Goal: Information Seeking & Learning: Check status

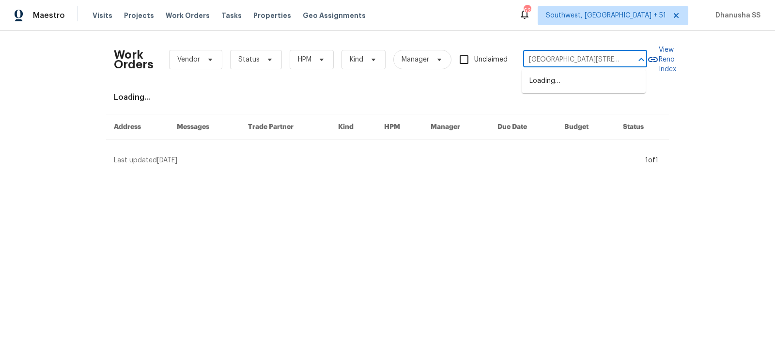
type input "53044 Ruann Dr, Shelby Township, MI 48316"
click at [559, 87] on li "53044 Ruann Dr, Shelby Township, MI 48316" at bounding box center [584, 86] width 124 height 26
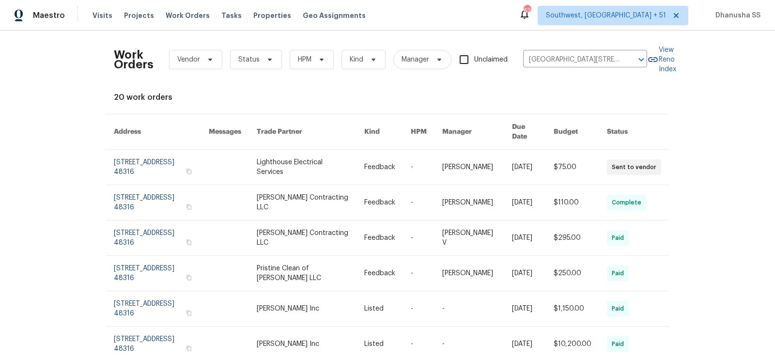
click at [358, 150] on link at bounding box center [311, 167] width 108 height 35
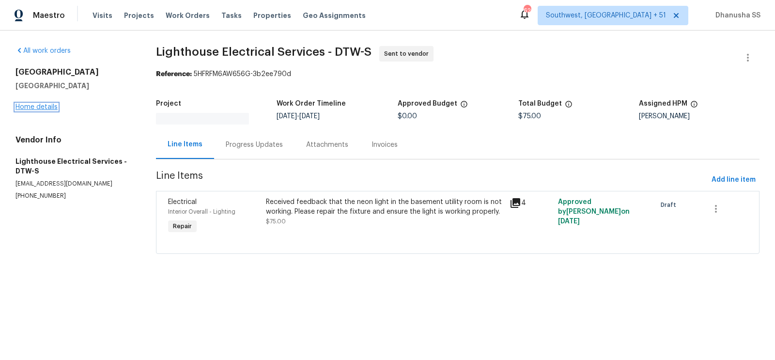
click at [28, 106] on link "Home details" at bounding box center [37, 107] width 42 height 7
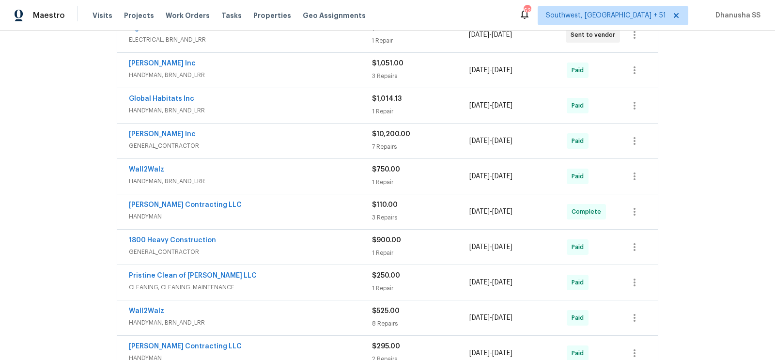
scroll to position [386, 0]
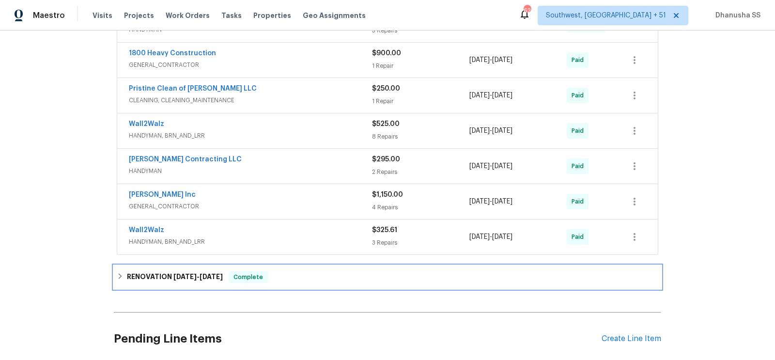
click at [285, 265] on div "RENOVATION 7/19/24 - 8/7/24 Complete" at bounding box center [387, 276] width 547 height 23
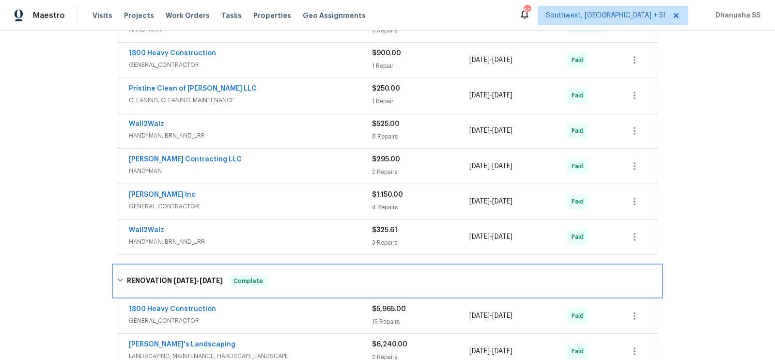
scroll to position [648, 0]
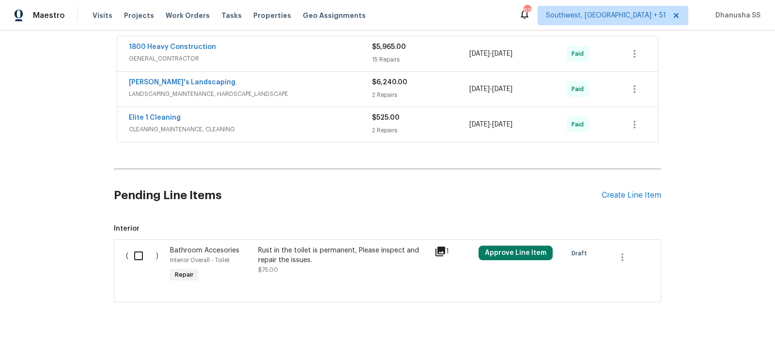
click at [344, 113] on div "Elite 1 Cleaning" at bounding box center [250, 119] width 243 height 12
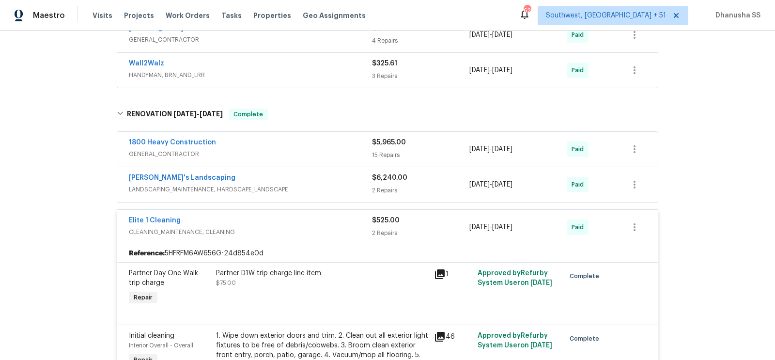
scroll to position [500, 0]
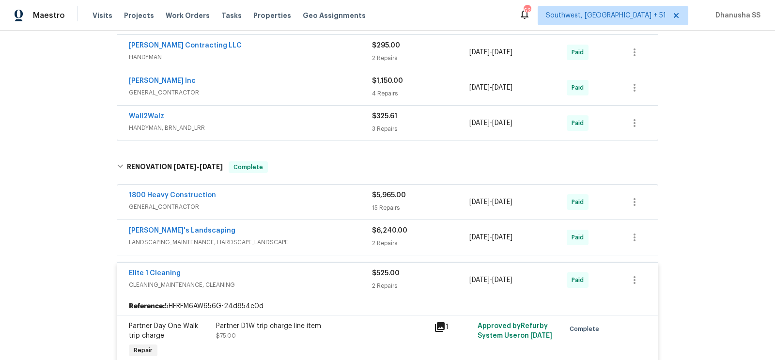
click at [343, 112] on div "Wall2Walz" at bounding box center [250, 117] width 243 height 12
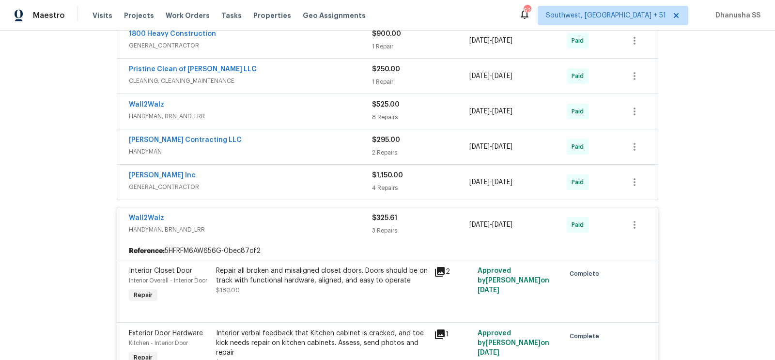
scroll to position [403, 0]
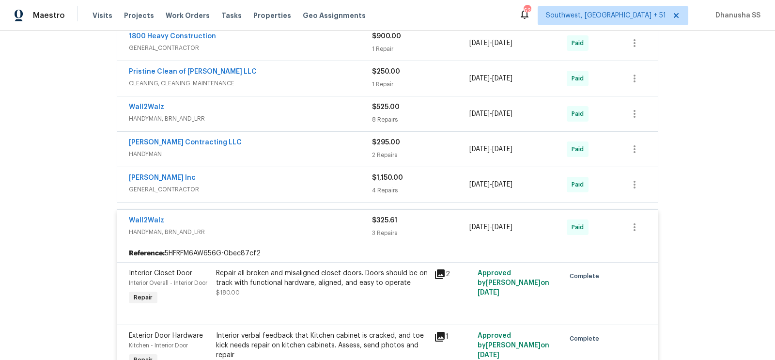
click at [326, 185] on span "GENERAL_CONTRACTOR" at bounding box center [250, 190] width 243 height 10
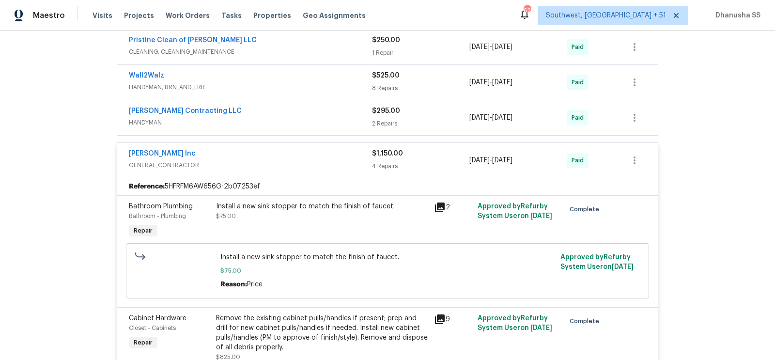
scroll to position [419, 0]
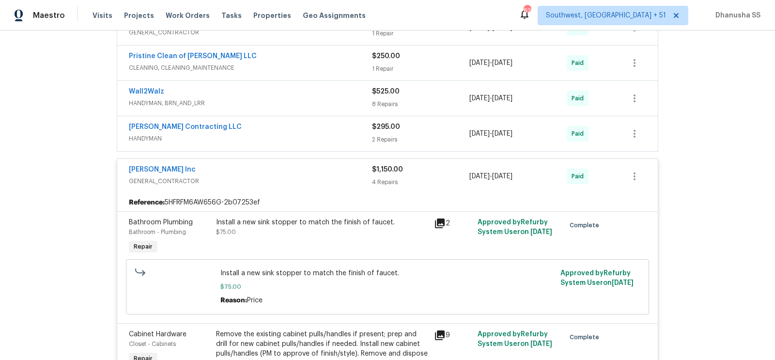
click at [324, 134] on span "HANDYMAN" at bounding box center [250, 139] width 243 height 10
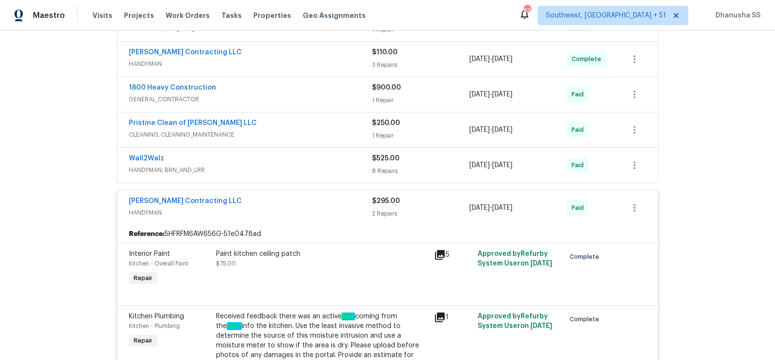
scroll to position [345, 0]
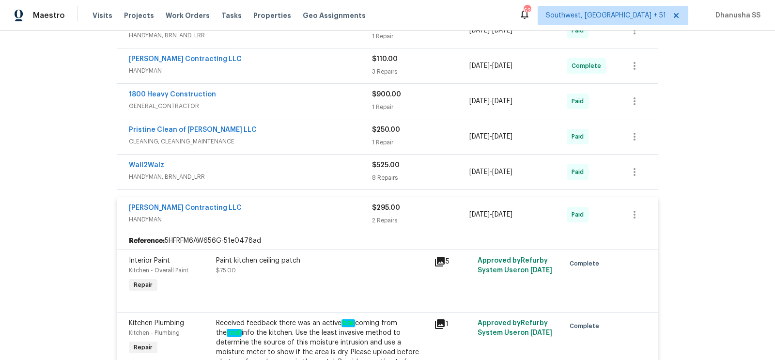
click at [314, 172] on span "HANDYMAN, BRN_AND_LRR" at bounding box center [250, 177] width 243 height 10
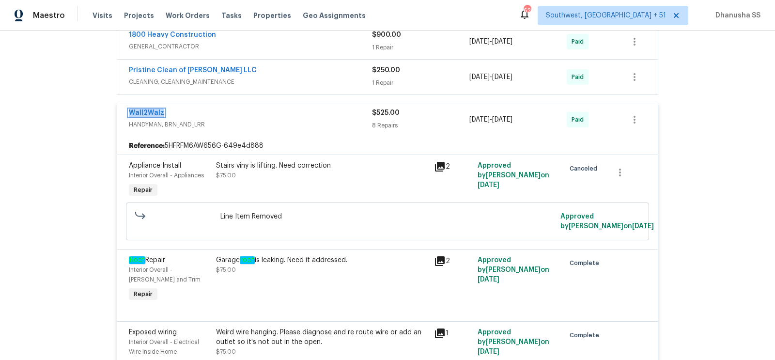
scroll to position [338, 0]
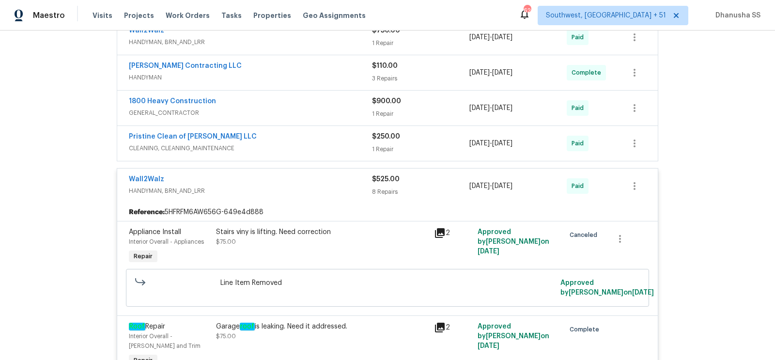
click at [330, 135] on div "Pristine Clean of Troy LLC" at bounding box center [250, 138] width 243 height 12
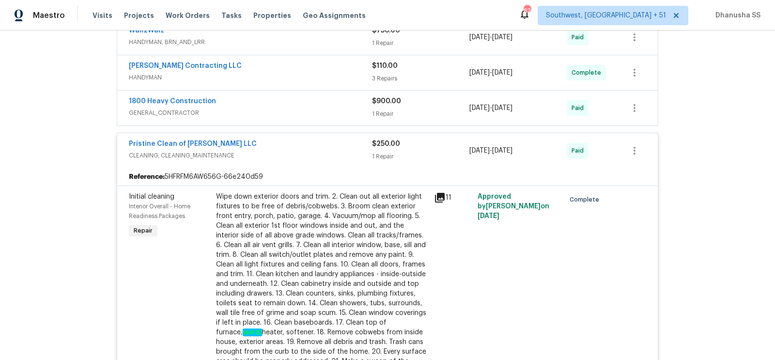
click at [329, 102] on div "1800 Heavy Construction" at bounding box center [250, 102] width 243 height 12
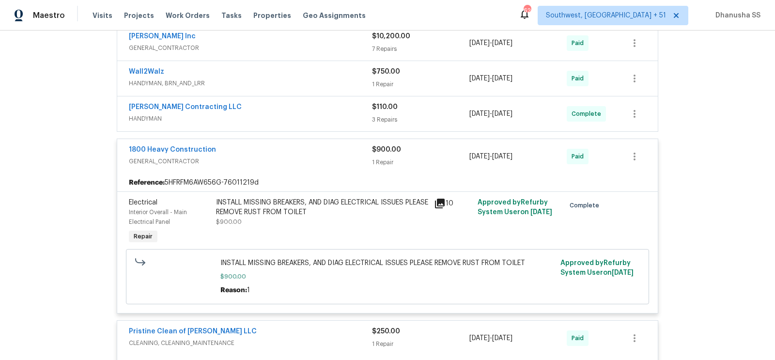
scroll to position [275, 0]
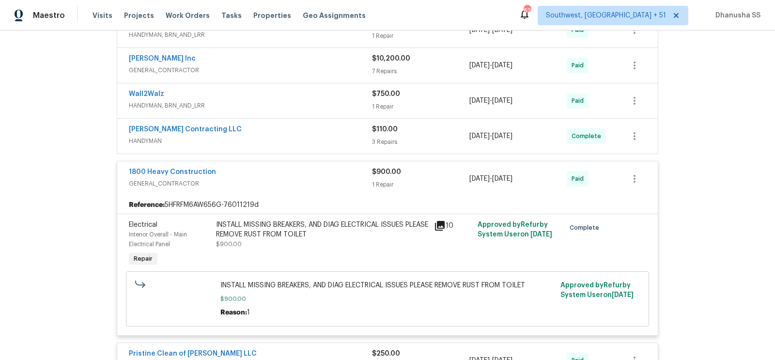
click at [320, 139] on span "HANDYMAN" at bounding box center [250, 141] width 243 height 10
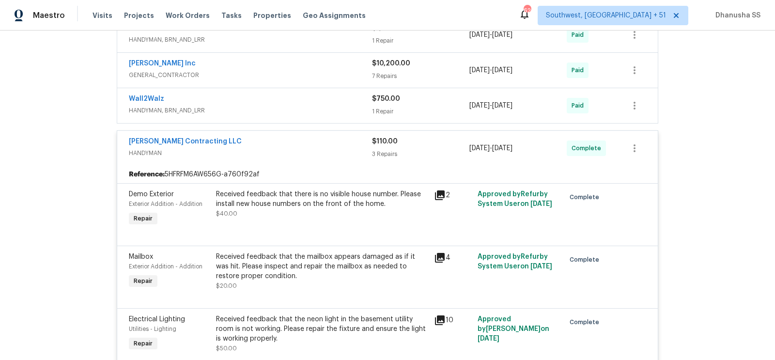
scroll to position [224, 0]
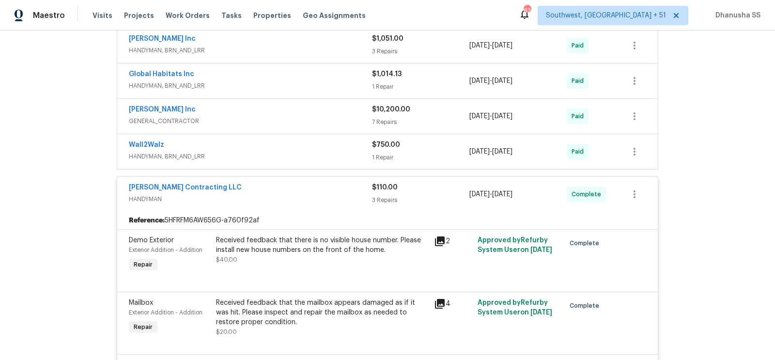
click at [320, 119] on span "GENERAL_CONTRACTOR" at bounding box center [250, 121] width 243 height 10
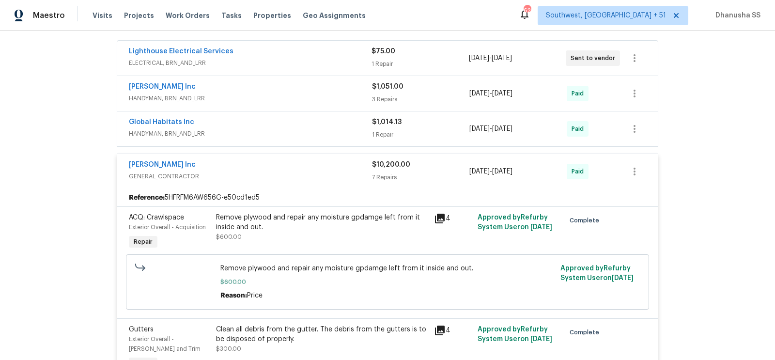
scroll to position [162, 0]
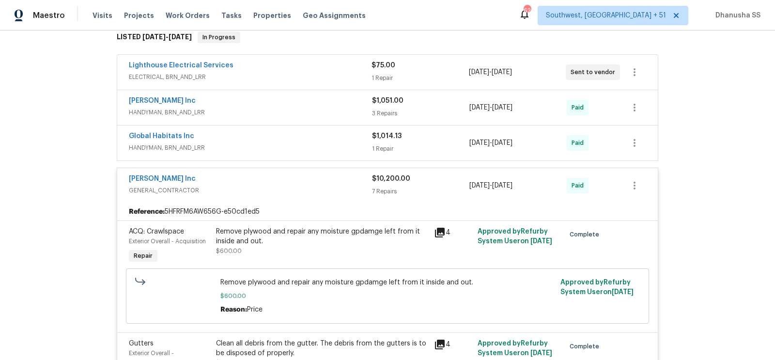
click at [281, 108] on span "HANDYMAN, BRN_AND_LRR" at bounding box center [250, 113] width 243 height 10
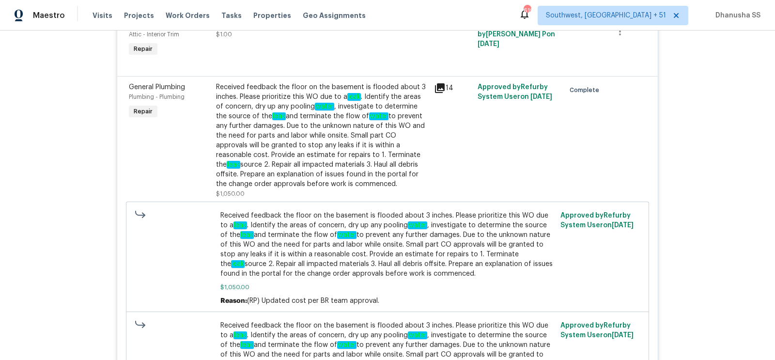
scroll to position [0, 0]
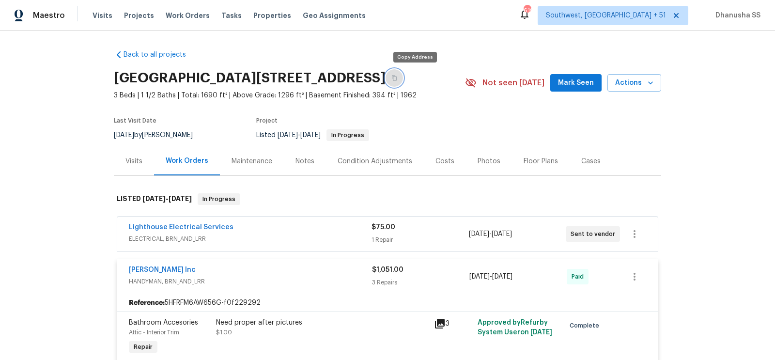
click at [397, 78] on icon "button" at bounding box center [394, 78] width 6 height 6
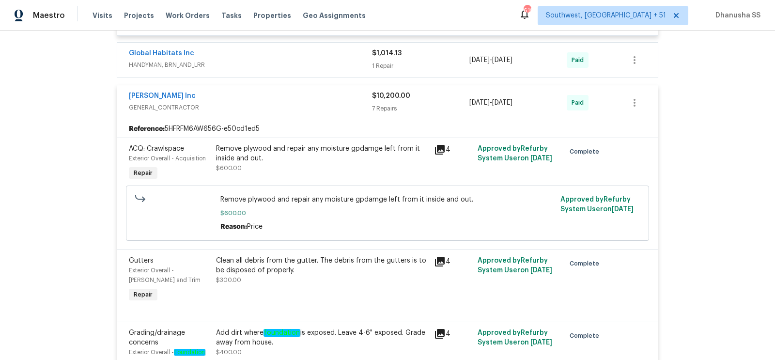
scroll to position [879, 0]
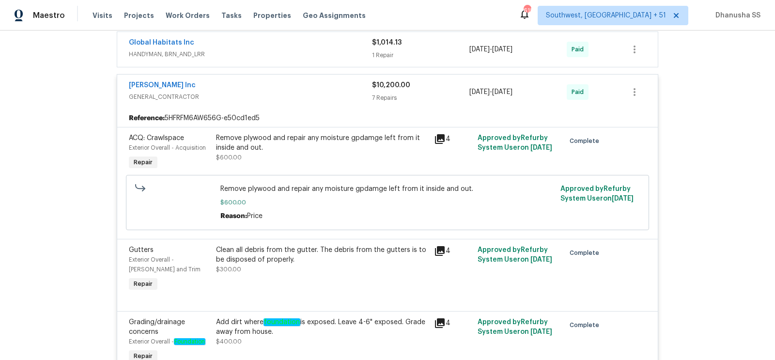
click at [275, 156] on div "Remove plywood and repair any moisture gpdamge left from it inside and out. $60…" at bounding box center [322, 147] width 212 height 29
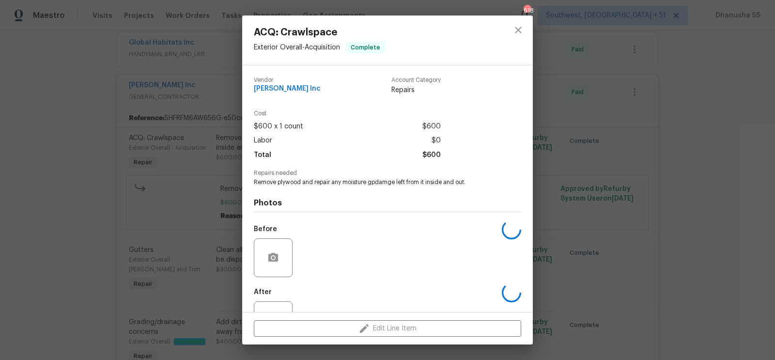
scroll to position [37, 0]
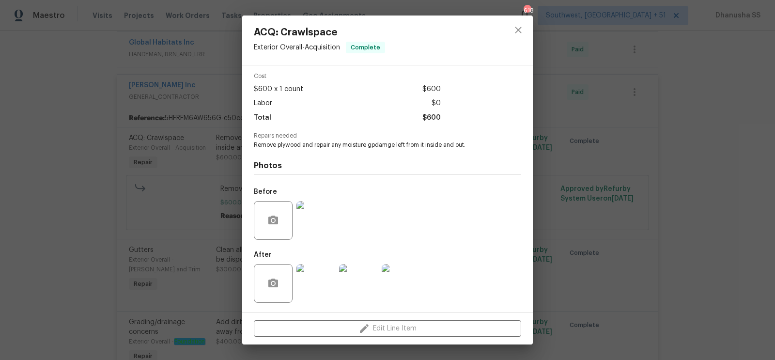
click at [326, 215] on img at bounding box center [315, 220] width 39 height 39
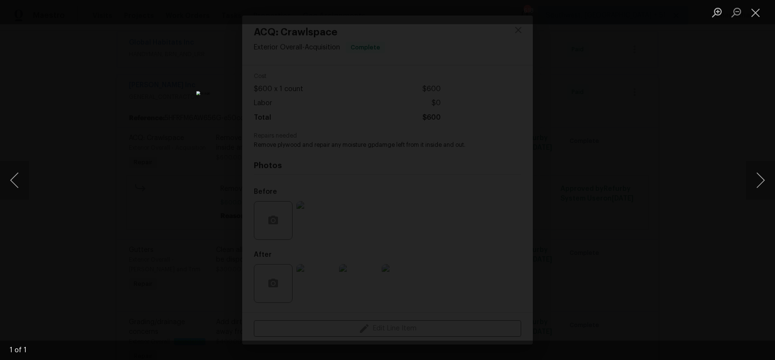
click at [643, 140] on div "Lightbox" at bounding box center [387, 180] width 775 height 360
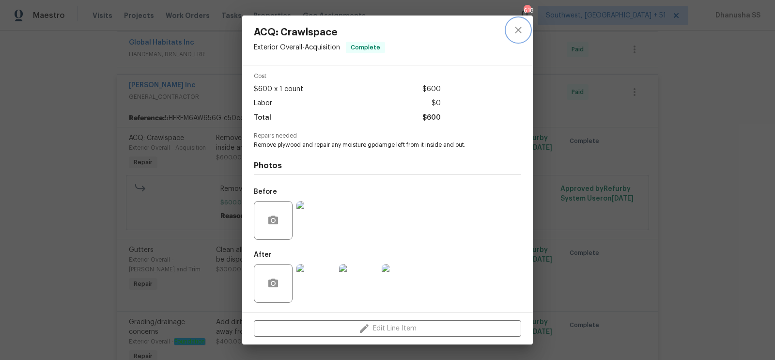
click at [518, 39] on button "close" at bounding box center [518, 29] width 23 height 23
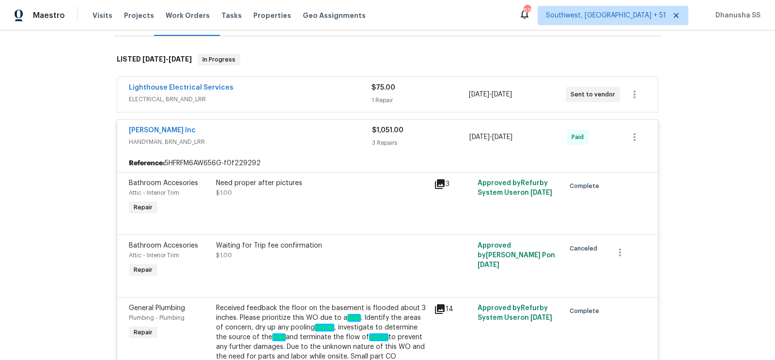
scroll to position [131, 0]
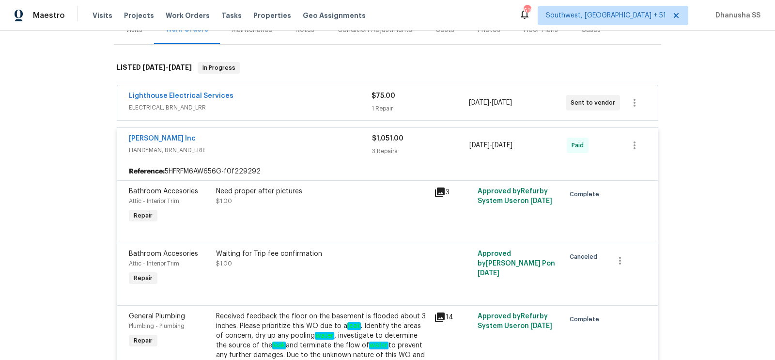
click at [305, 144] on div "Michael Radney Inc" at bounding box center [250, 140] width 243 height 12
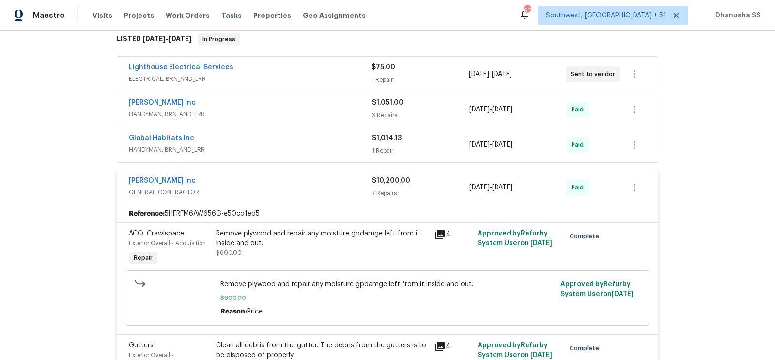
scroll to position [158, 0]
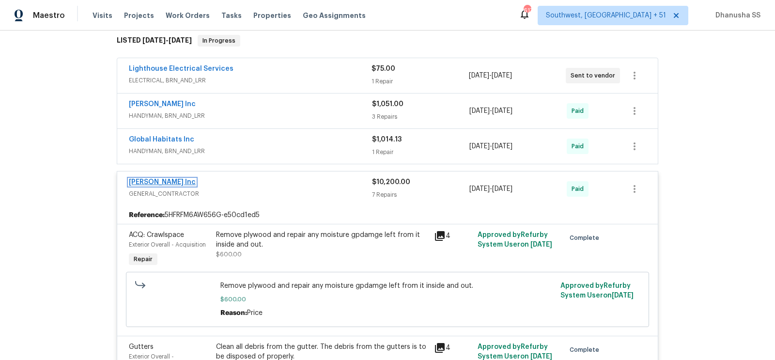
click at [169, 180] on link "Michael Radney Inc" at bounding box center [162, 182] width 67 height 7
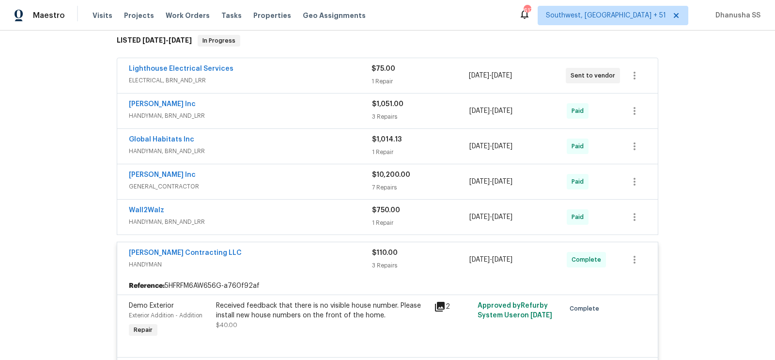
click at [264, 177] on div "Michael Radney Inc" at bounding box center [250, 176] width 243 height 12
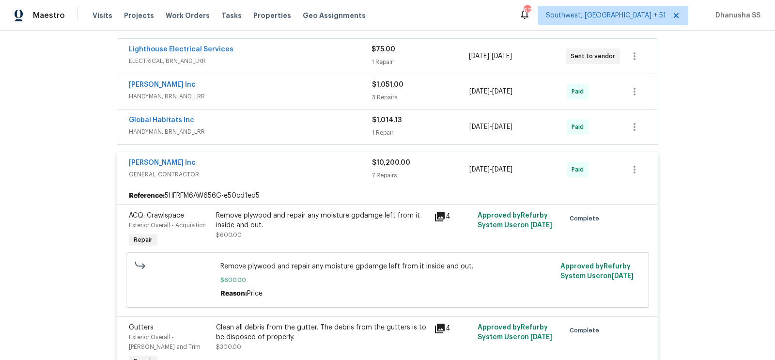
scroll to position [155, 0]
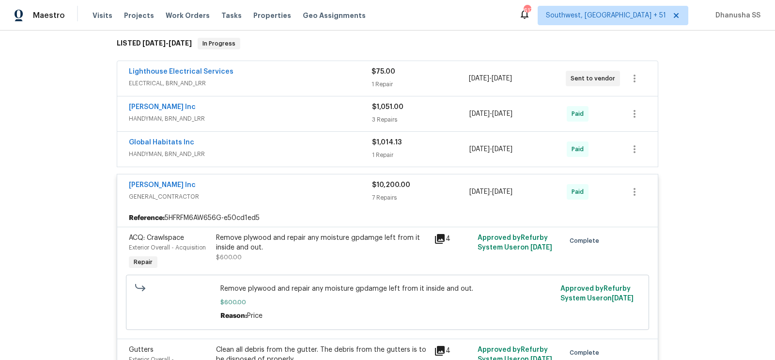
click at [311, 235] on div "Remove plywood and repair any moisture gpdamge left from it inside and out." at bounding box center [322, 242] width 212 height 19
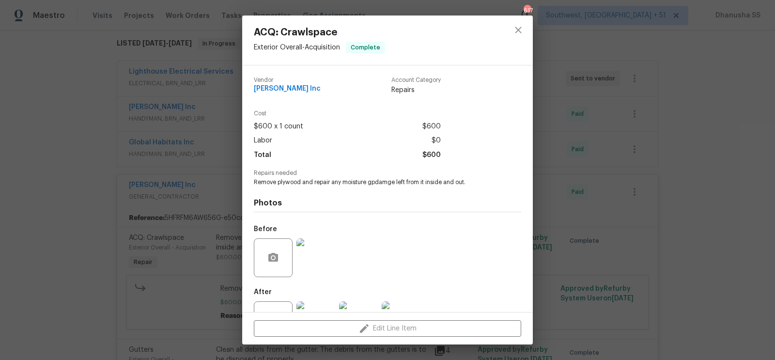
click at [568, 194] on div "ACQ: Crawlspace Exterior Overall - Acquisition Complete Vendor Michael Radney I…" at bounding box center [387, 180] width 775 height 360
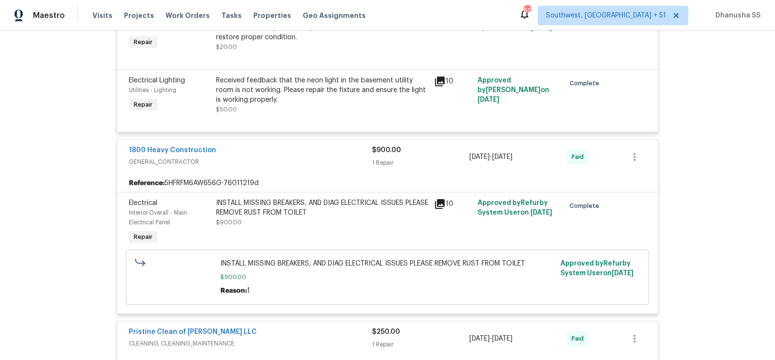
scroll to position [1276, 0]
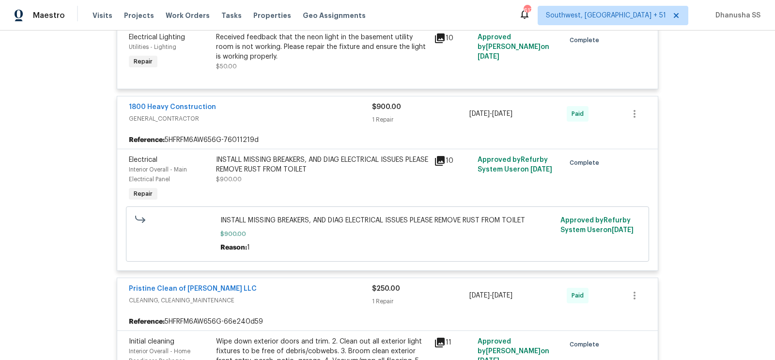
click at [297, 131] on div "Reference: 5HFRFM6AW656G-76011219d" at bounding box center [387, 139] width 541 height 17
click at [298, 102] on div "1800 Heavy Construction" at bounding box center [250, 108] width 243 height 12
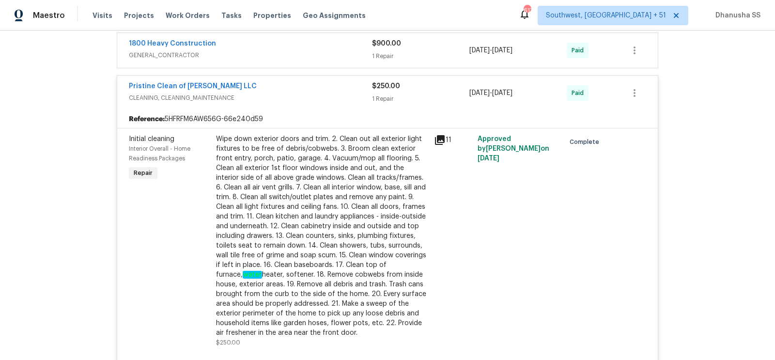
scroll to position [1340, 0]
click at [301, 81] on div "Pristine Clean of Troy LLC" at bounding box center [250, 87] width 243 height 12
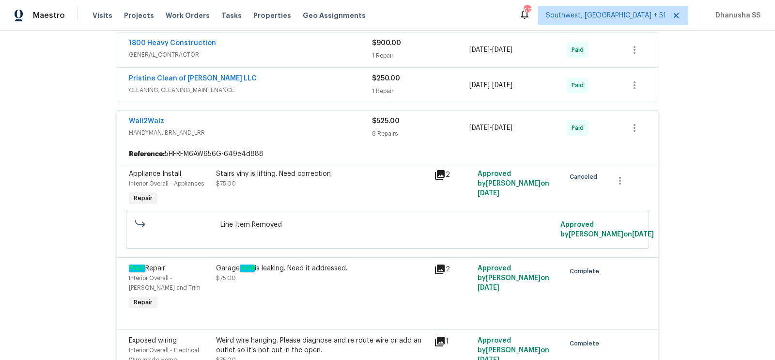
click at [309, 128] on span "HANDYMAN, BRN_AND_LRR" at bounding box center [250, 133] width 243 height 10
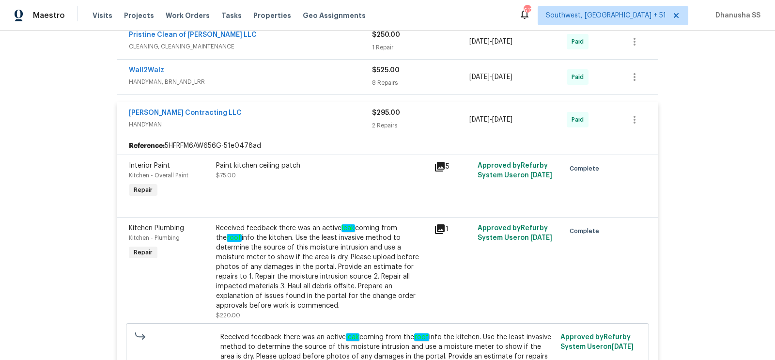
scroll to position [1382, 0]
click at [184, 110] on link "[PERSON_NAME] Contracting LLC" at bounding box center [185, 113] width 113 height 7
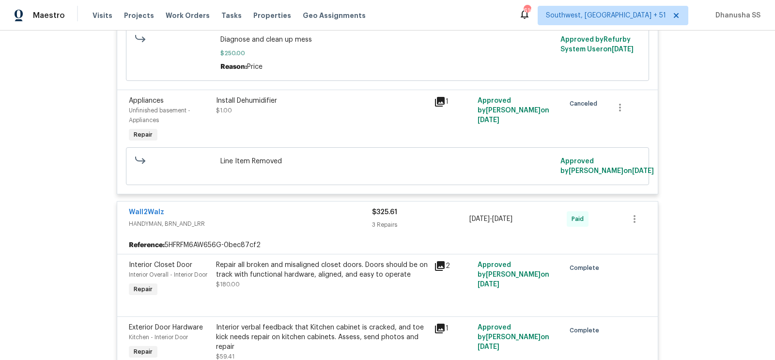
scroll to position [2027, 0]
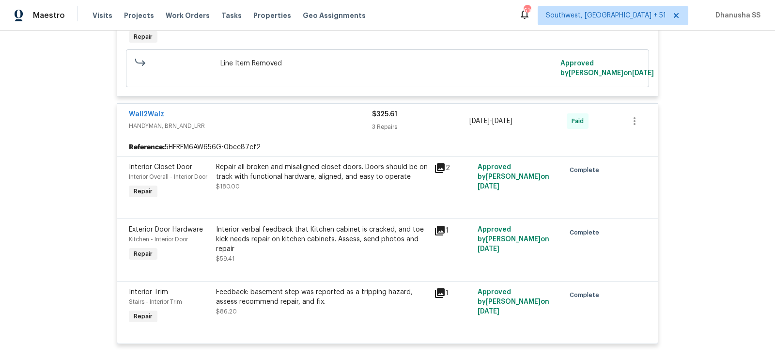
click at [280, 121] on div "Wall2Walz HANDYMAN, BRN_AND_LRR" at bounding box center [250, 120] width 243 height 23
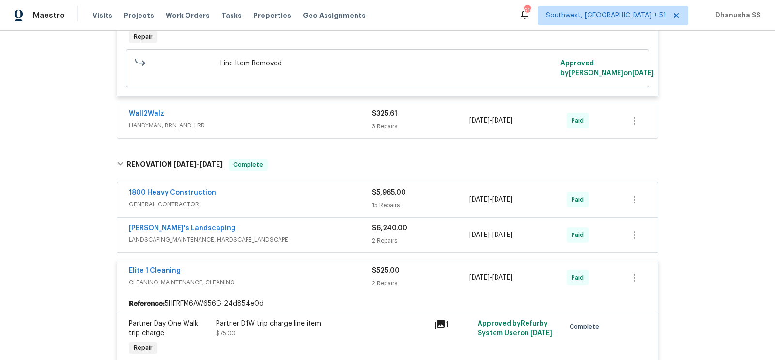
scroll to position [2101, 0]
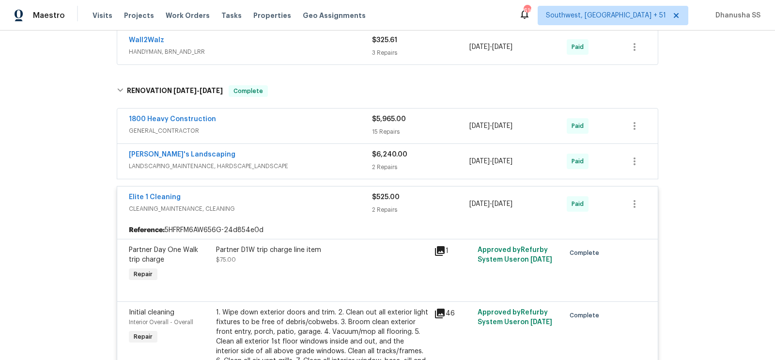
click at [285, 204] on span "CLEANING_MAINTENANCE, CLEANING" at bounding box center [250, 209] width 243 height 10
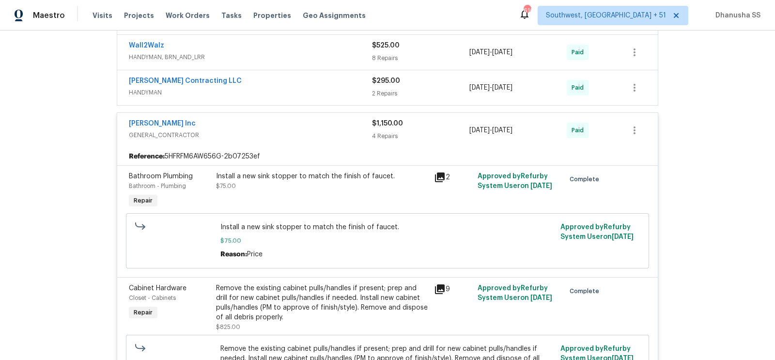
scroll to position [1405, 0]
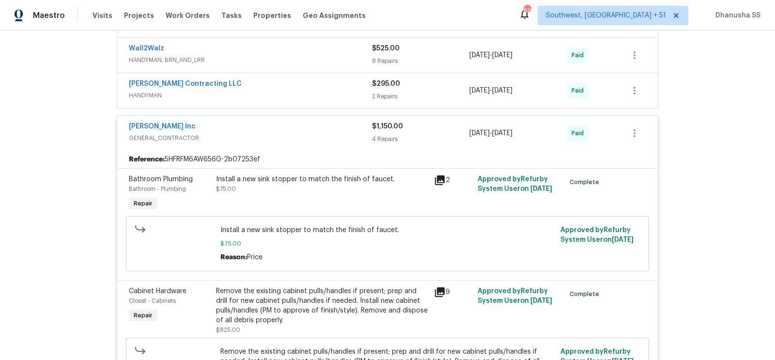
click at [307, 133] on div "Michael Radney Inc GENERAL_CONTRACTOR $1,150.00 4 Repairs 7/25/2025 - 7/28/2025…" at bounding box center [387, 133] width 541 height 35
click at [324, 133] on span "GENERAL_CONTRACTOR" at bounding box center [250, 138] width 243 height 10
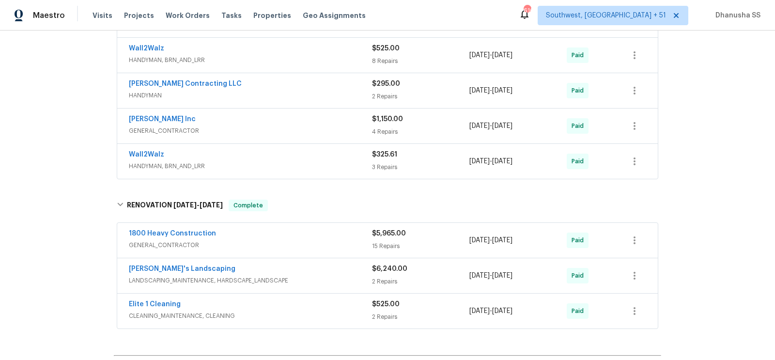
scroll to position [1373, 0]
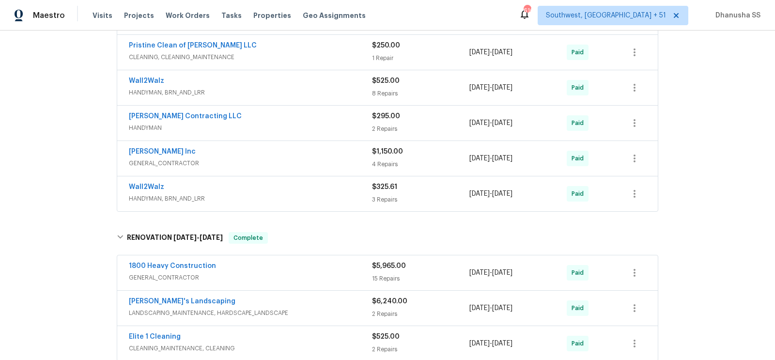
click at [334, 123] on span "HANDYMAN" at bounding box center [250, 128] width 243 height 10
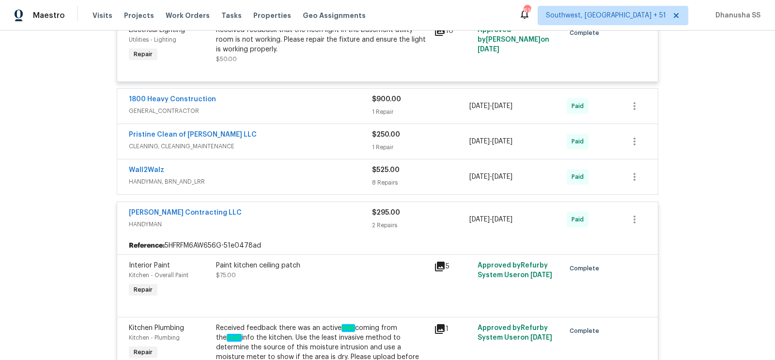
scroll to position [1282, 0]
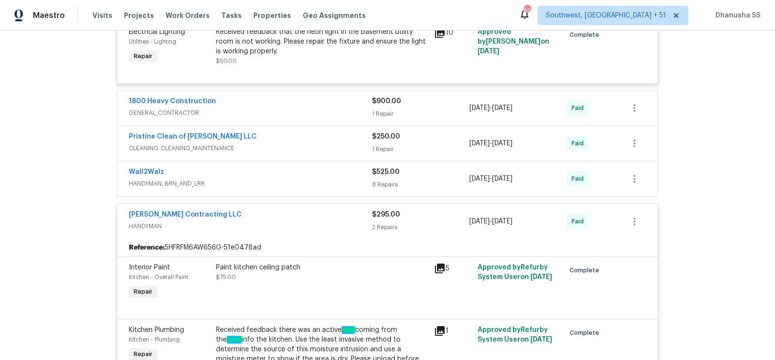
click at [323, 132] on div "Pristine Clean of Troy LLC" at bounding box center [250, 138] width 243 height 12
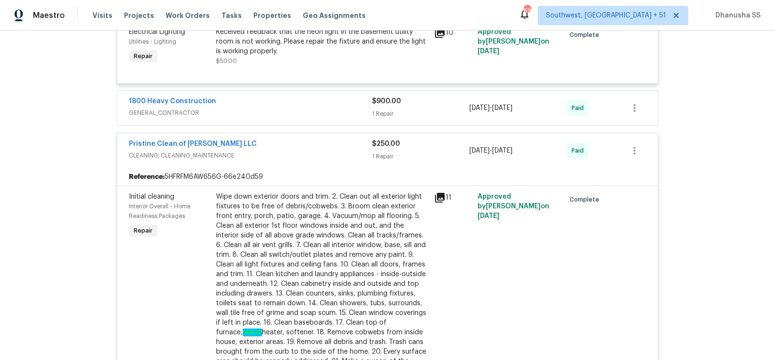
click at [319, 139] on div "Pristine Clean of Troy LLC" at bounding box center [250, 145] width 243 height 12
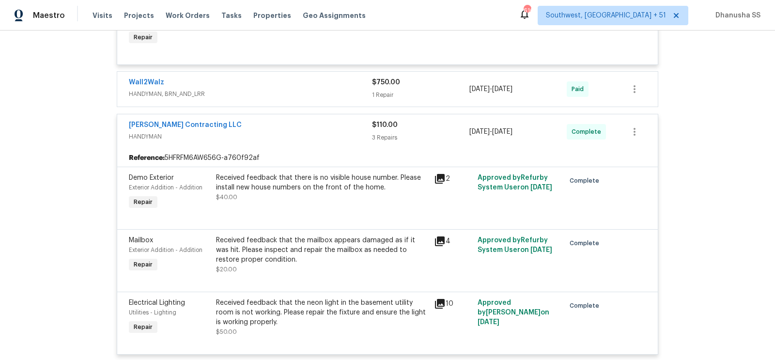
scroll to position [998, 0]
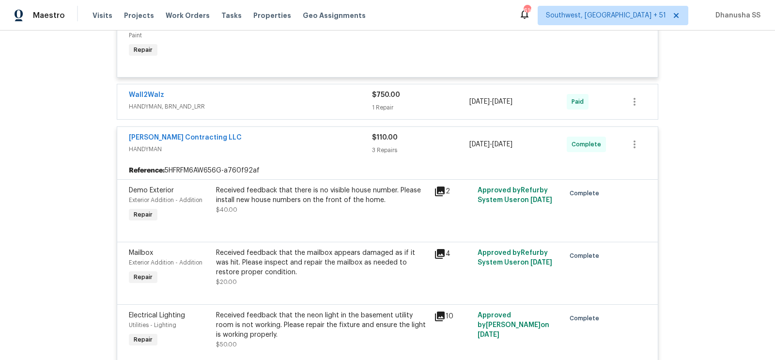
click at [321, 144] on span "HANDYMAN" at bounding box center [250, 149] width 243 height 10
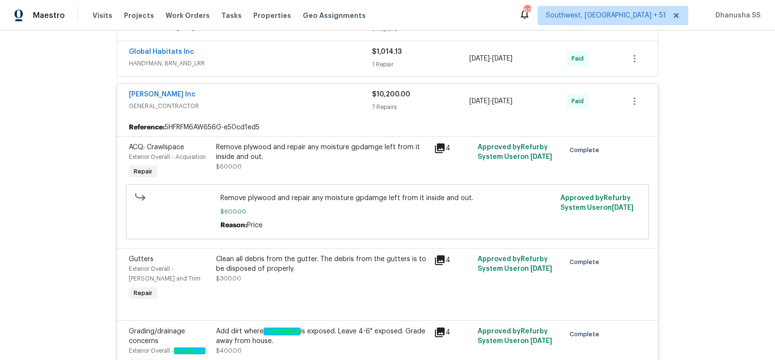
scroll to position [302, 0]
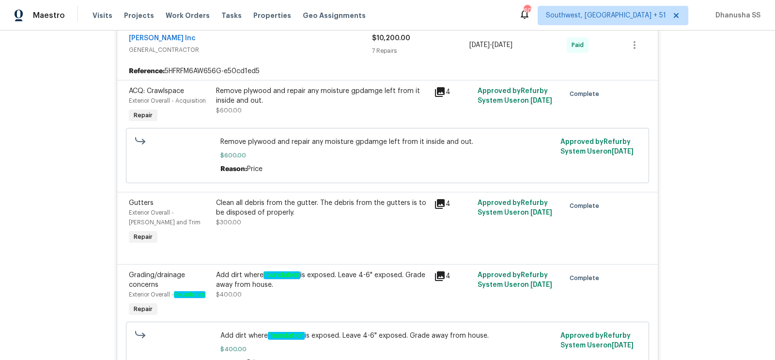
click at [338, 116] on div "Remove plywood and repair any moisture gpdamge left from it inside and out. $60…" at bounding box center [322, 105] width 218 height 45
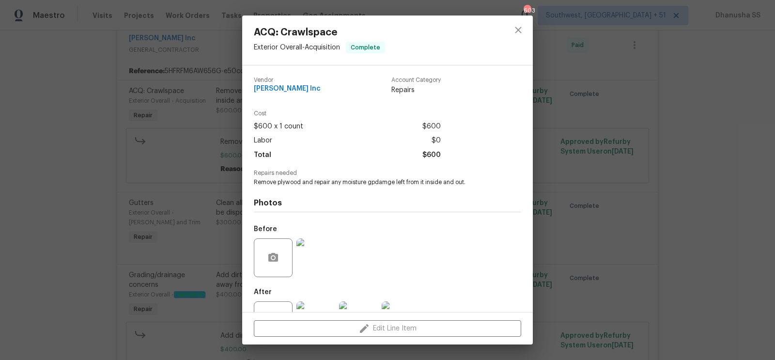
scroll to position [37, 0]
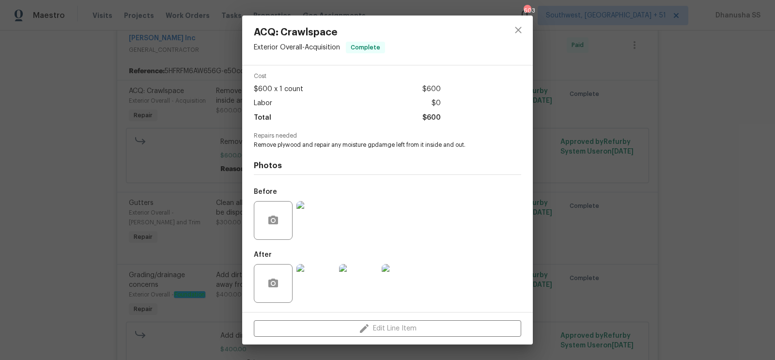
click at [327, 226] on img at bounding box center [315, 220] width 39 height 39
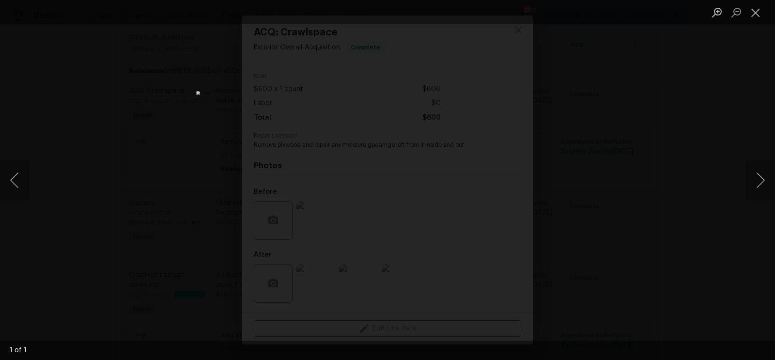
click at [554, 202] on div "Lightbox" at bounding box center [387, 180] width 775 height 360
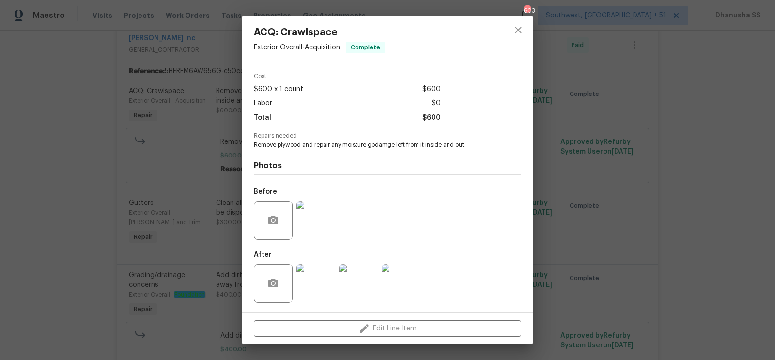
click at [318, 278] on img at bounding box center [315, 283] width 39 height 39
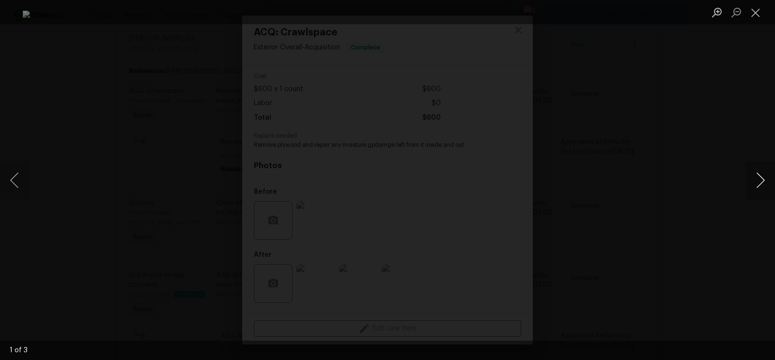
click at [756, 185] on button "Next image" at bounding box center [760, 180] width 29 height 39
click at [698, 142] on div "Lightbox" at bounding box center [387, 180] width 775 height 360
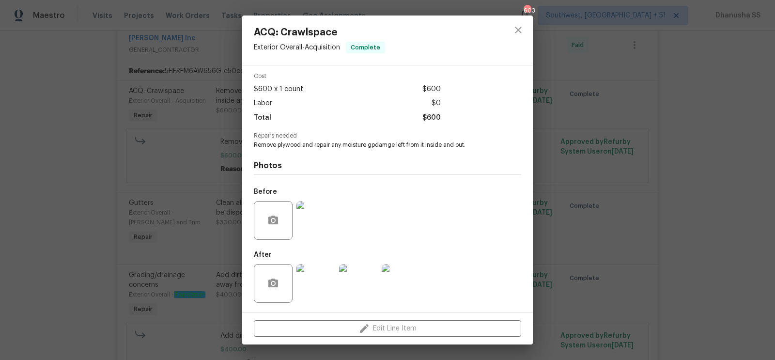
click at [321, 223] on img at bounding box center [315, 220] width 39 height 39
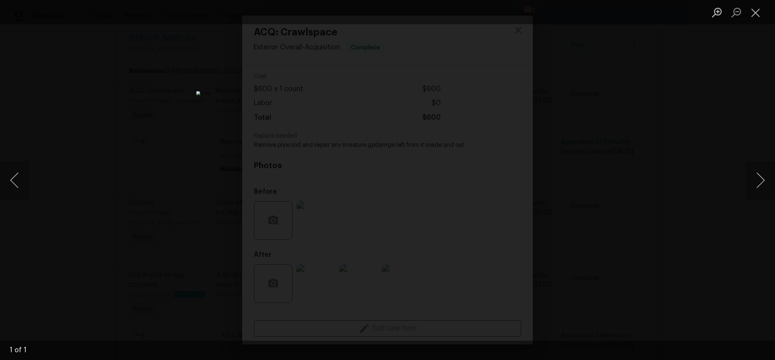
click at [715, 271] on div "Lightbox" at bounding box center [387, 180] width 775 height 360
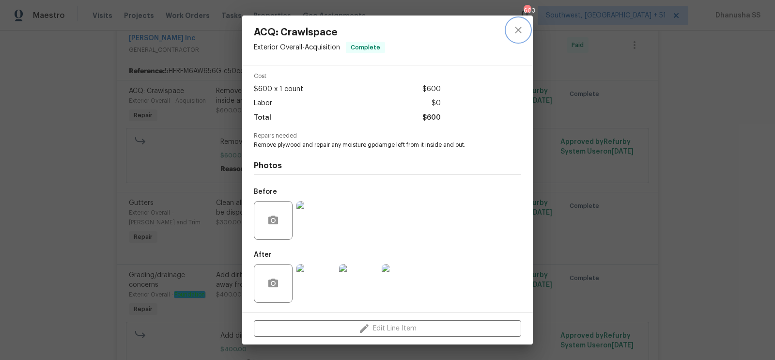
click at [520, 35] on icon "close" at bounding box center [518, 30] width 12 height 12
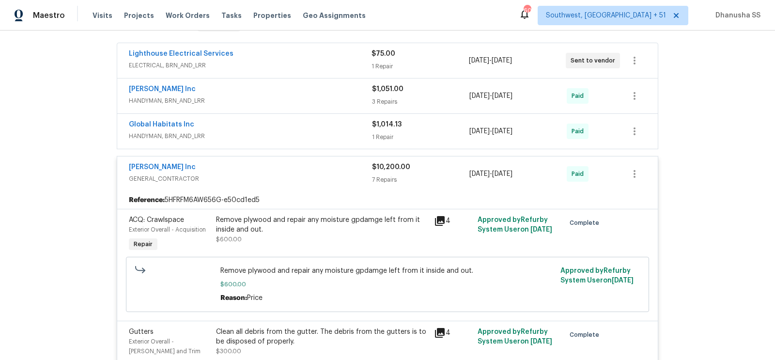
scroll to position [135, 0]
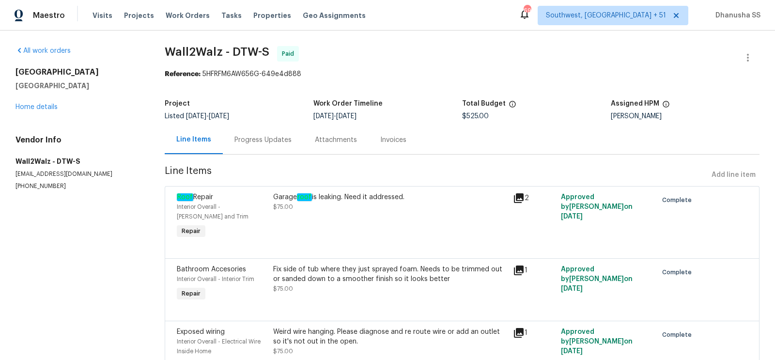
click at [265, 135] on div "Progress Updates" at bounding box center [263, 139] width 80 height 29
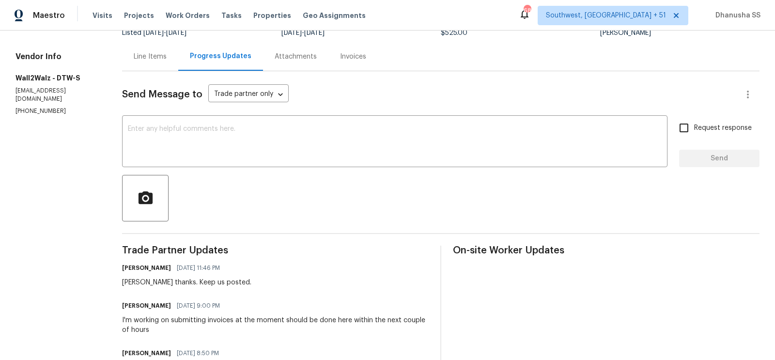
scroll to position [9, 0]
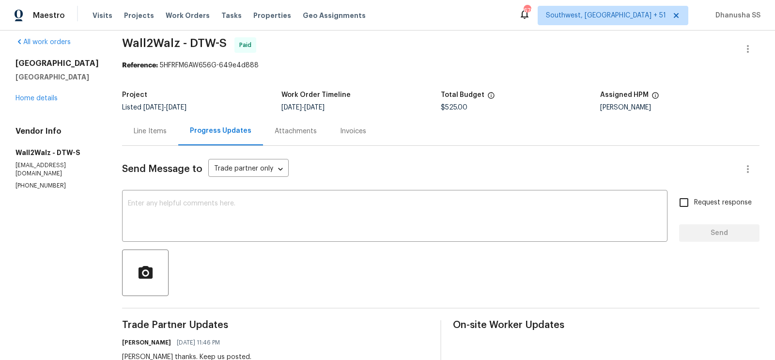
click at [134, 129] on div "Line Items" at bounding box center [150, 131] width 33 height 10
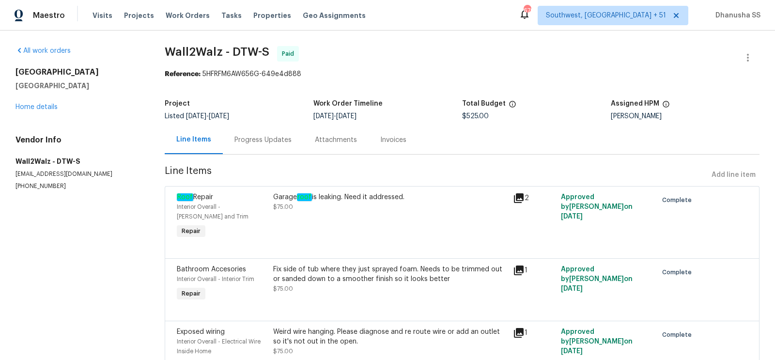
click at [256, 137] on div "Progress Updates" at bounding box center [262, 140] width 57 height 10
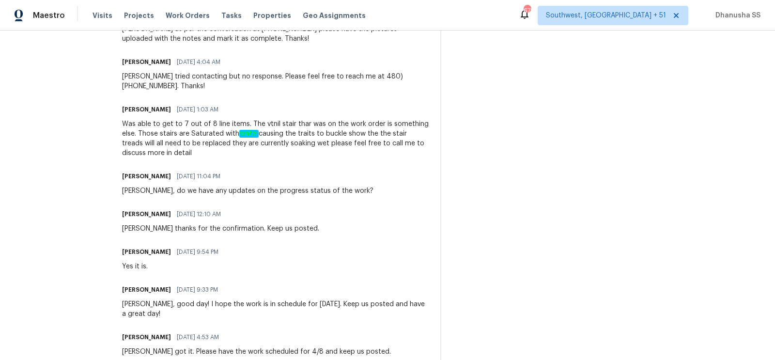
scroll to position [396, 0]
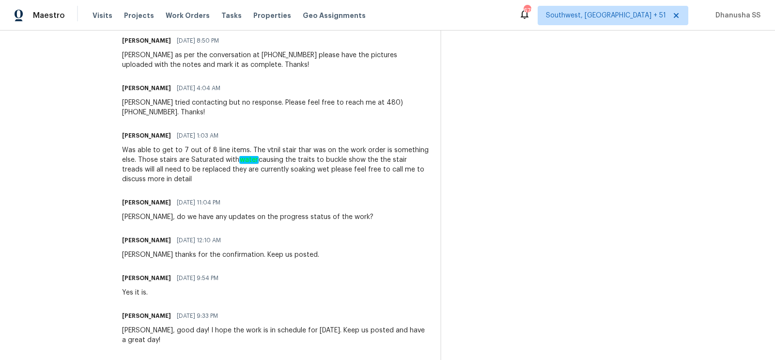
drag, startPoint x: 165, startPoint y: 143, endPoint x: 262, endPoint y: 180, distance: 103.6
click at [262, 180] on div "Trade Partner Updates Blessida Angeline M [DATE] 11:46 PM [PERSON_NAME] thanks.…" at bounding box center [275, 239] width 307 height 613
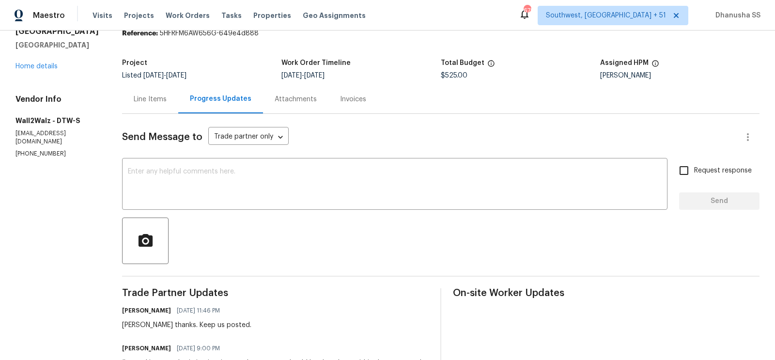
scroll to position [0, 0]
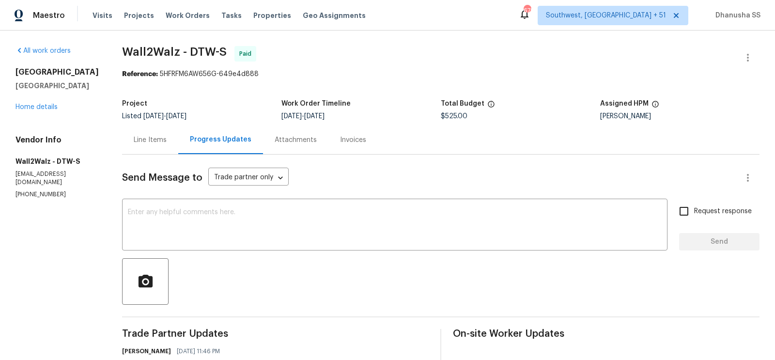
click at [154, 143] on div "Line Items" at bounding box center [150, 139] width 56 height 29
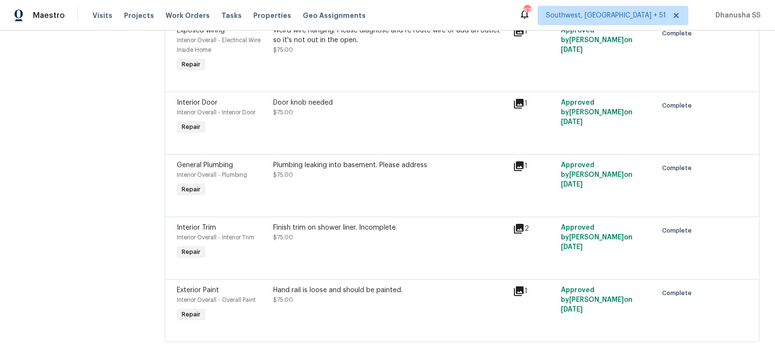
scroll to position [248, 0]
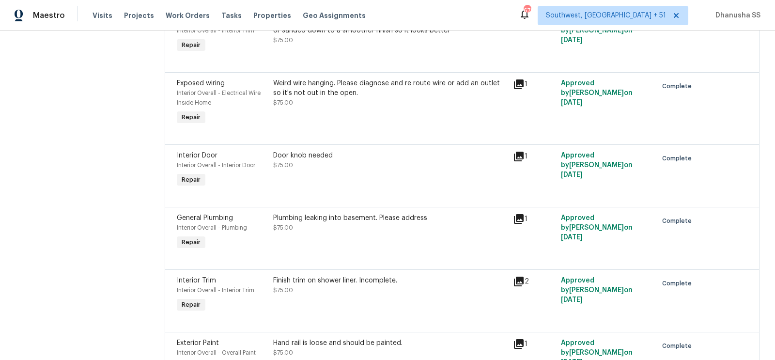
click at [309, 220] on div "Plumbing leaking into basement. Please address $75.00" at bounding box center [390, 222] width 234 height 19
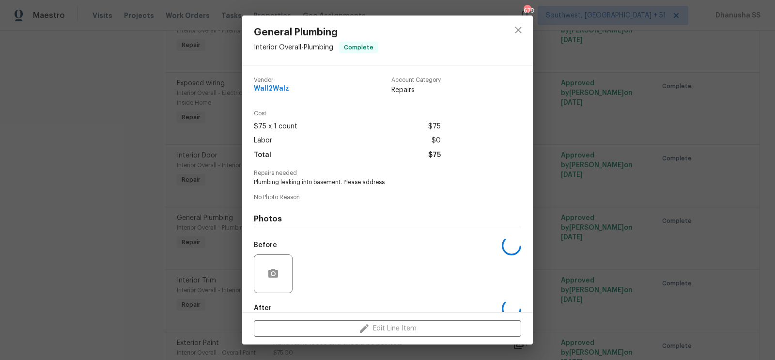
scroll to position [54, 0]
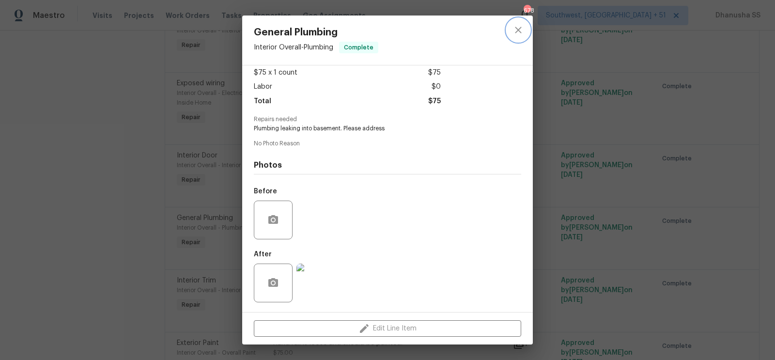
click at [522, 35] on icon "close" at bounding box center [518, 30] width 12 height 12
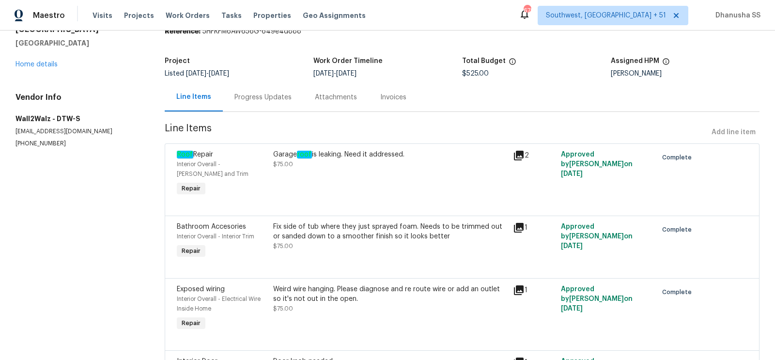
scroll to position [0, 0]
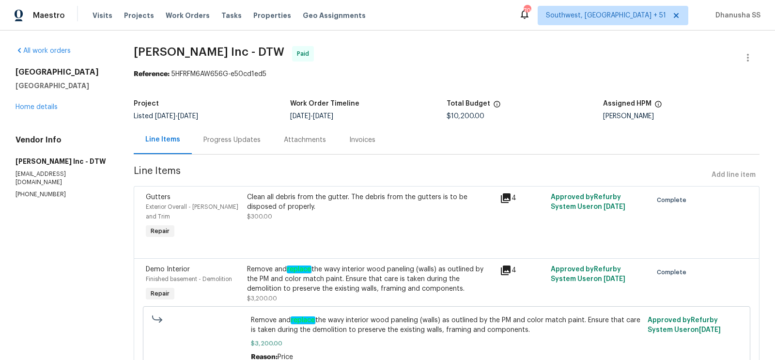
click at [232, 145] on div "Progress Updates" at bounding box center [231, 140] width 57 height 10
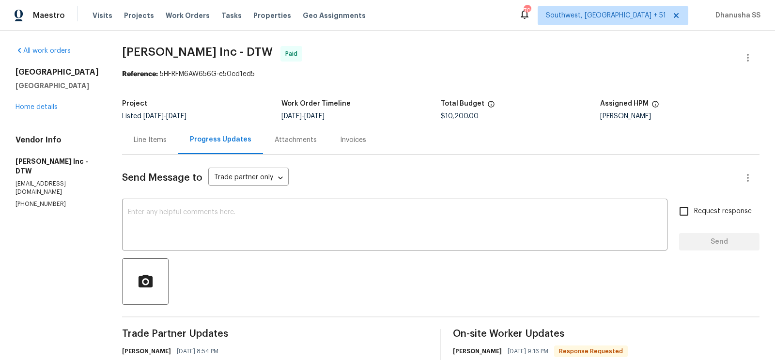
click at [149, 142] on div "Line Items" at bounding box center [150, 140] width 33 height 10
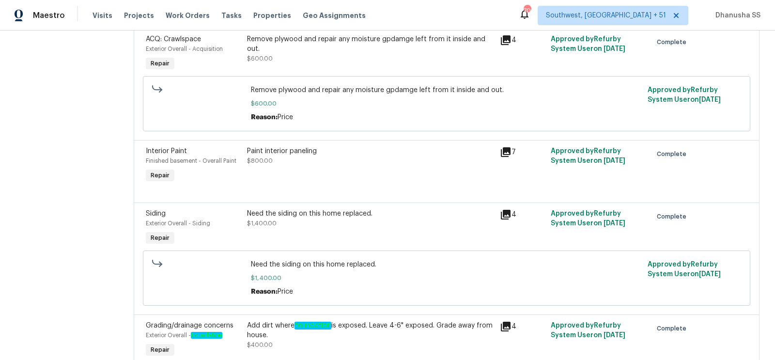
scroll to position [220, 0]
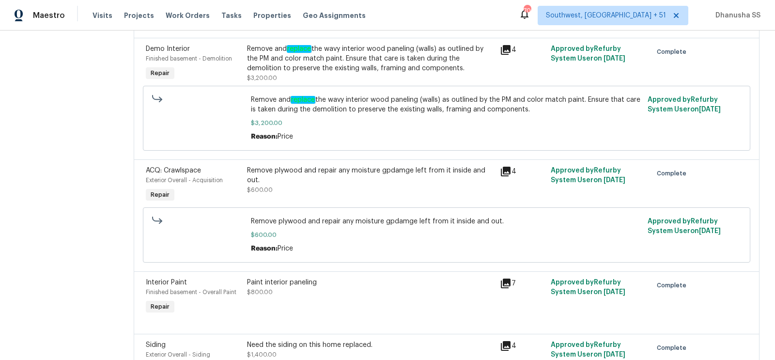
click at [337, 166] on div "Remove plywood and repair any moisture gpdamge left from it inside and out." at bounding box center [371, 175] width 248 height 19
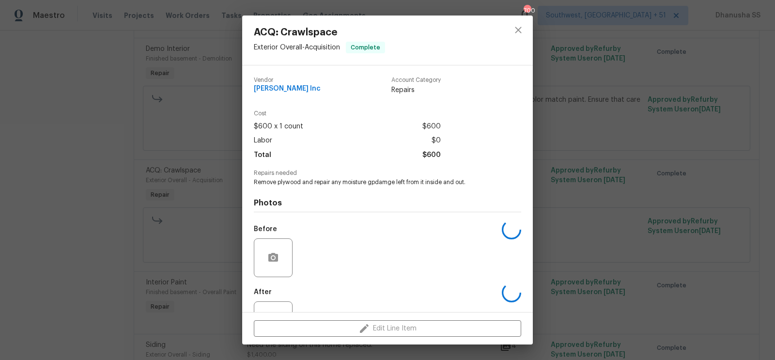
scroll to position [37, 0]
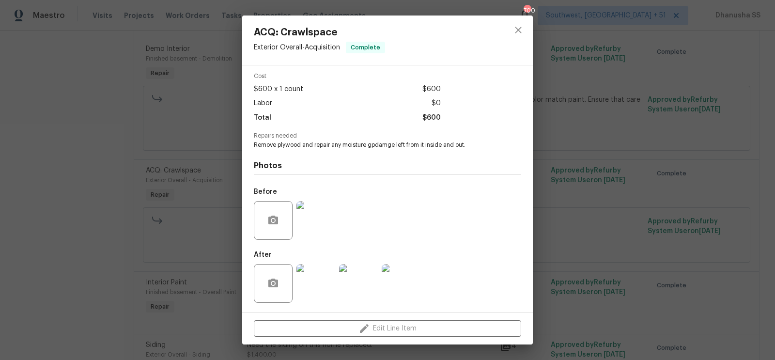
click at [325, 222] on img at bounding box center [315, 220] width 39 height 39
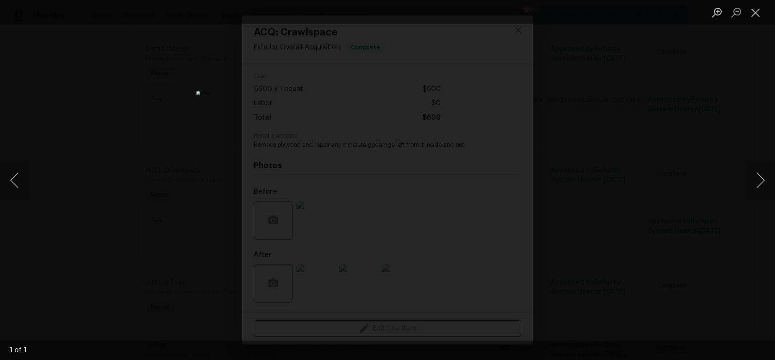
click at [566, 198] on div "Lightbox" at bounding box center [387, 180] width 775 height 360
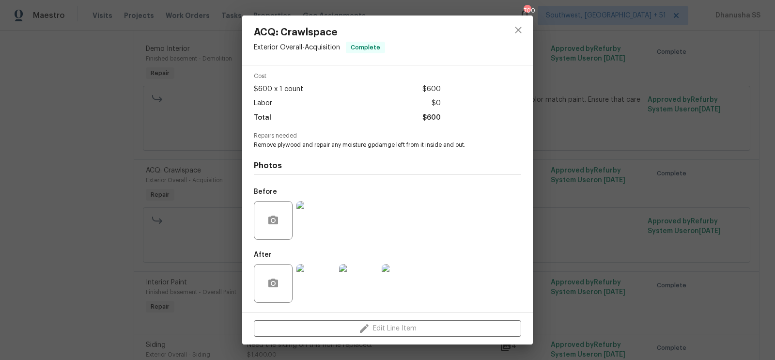
click at [324, 281] on img at bounding box center [315, 283] width 39 height 39
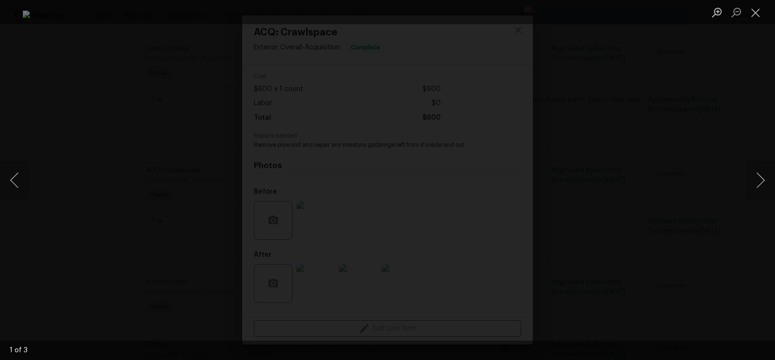
click at [628, 150] on div "Lightbox" at bounding box center [387, 180] width 775 height 360
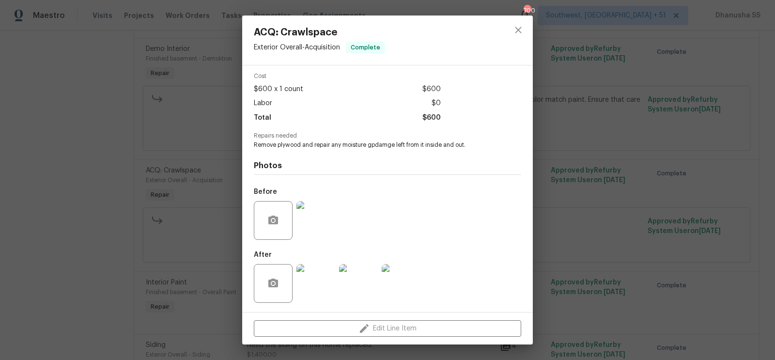
click at [657, 151] on div "ACQ: Crawlspace Exterior Overall - Acquisition Complete Vendor [PERSON_NAME] In…" at bounding box center [387, 180] width 775 height 360
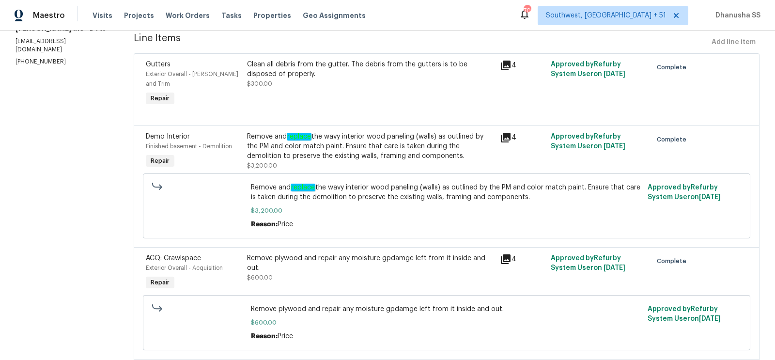
scroll to position [0, 0]
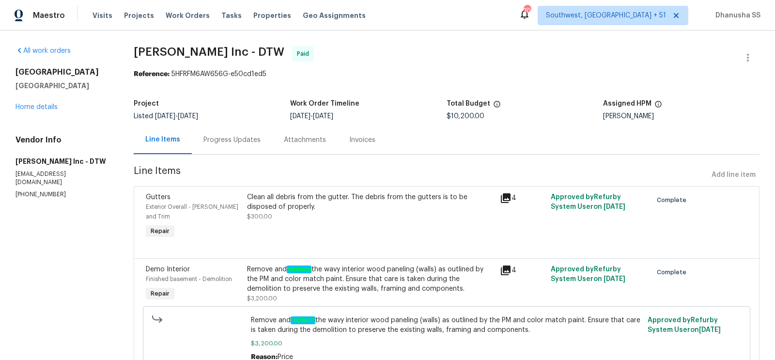
click at [248, 145] on div "Progress Updates" at bounding box center [231, 140] width 57 height 10
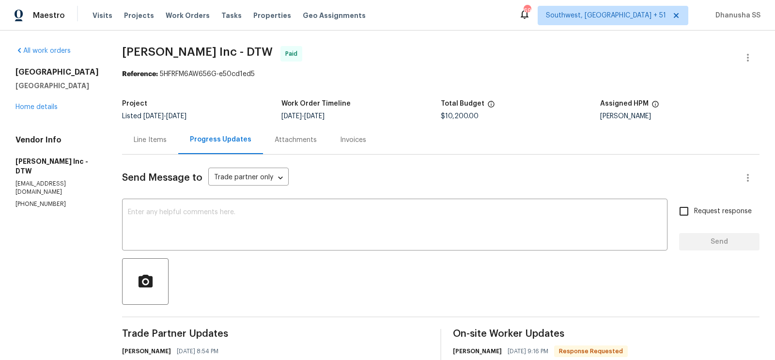
click at [136, 152] on div "Line Items" at bounding box center [150, 139] width 56 height 29
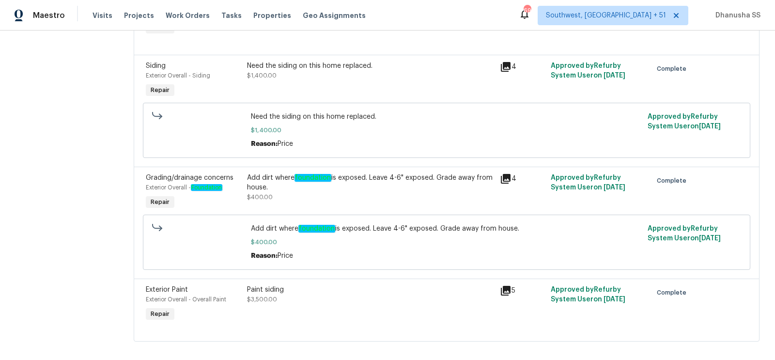
scroll to position [500, 0]
click at [289, 172] on div "Add dirt where foundation is exposed. Leave 4-6" exposed. Grade away from house." at bounding box center [371, 181] width 248 height 19
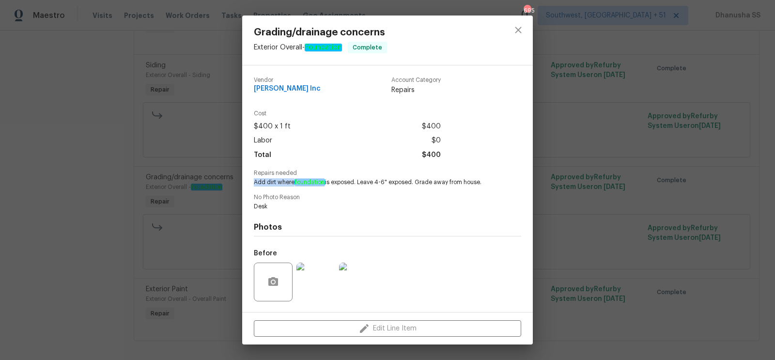
drag, startPoint x: 253, startPoint y: 182, endPoint x: 326, endPoint y: 182, distance: 72.7
click at [326, 182] on div "Vendor Michael Radney Inc Account Category Repairs Cost $400 x 1 ft $400 Labor …" at bounding box center [387, 188] width 291 height 247
click at [516, 22] on button "close" at bounding box center [518, 29] width 23 height 23
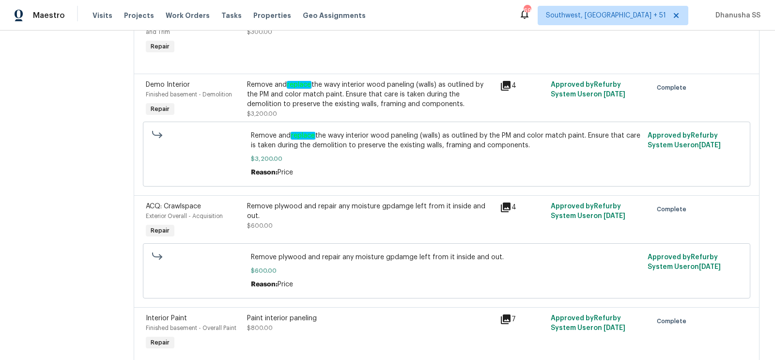
scroll to position [0, 0]
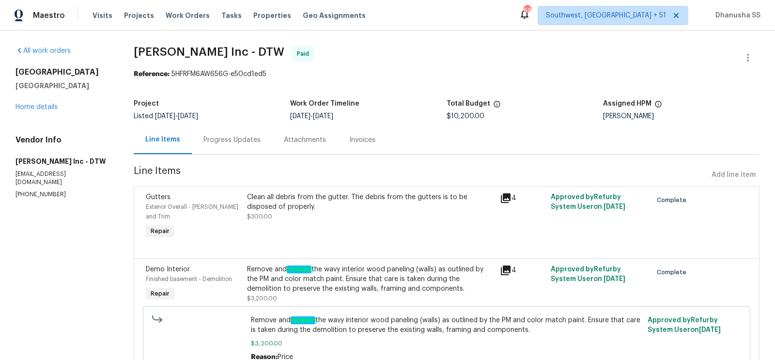
click at [241, 138] on div "Progress Updates" at bounding box center [231, 140] width 57 height 10
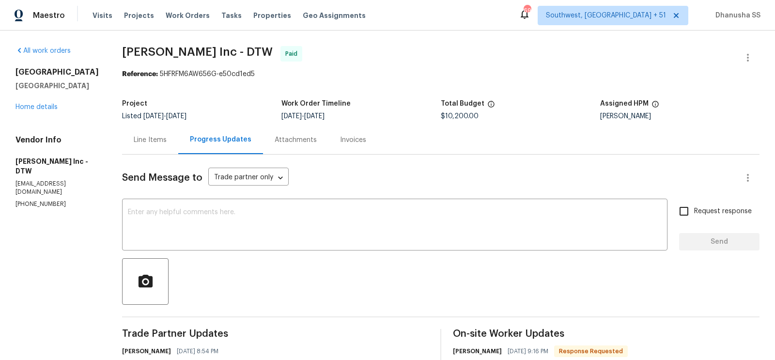
click at [145, 152] on div "Line Items" at bounding box center [150, 139] width 56 height 29
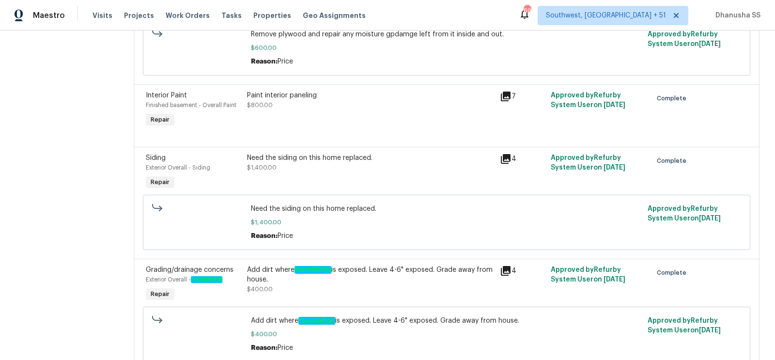
scroll to position [275, 0]
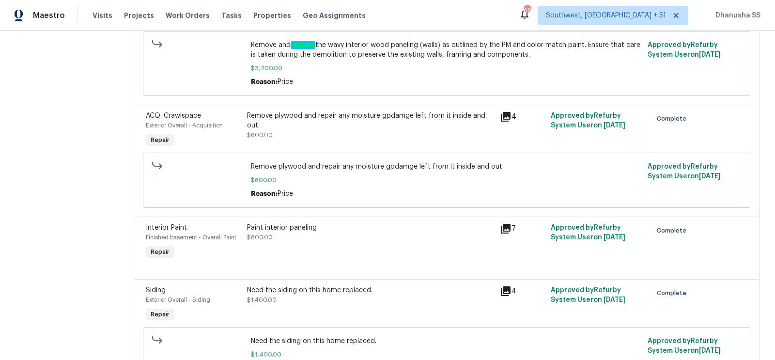
click at [262, 111] on div "Remove plywood and repair any moisture gpdamge left from it inside and out." at bounding box center [371, 120] width 248 height 19
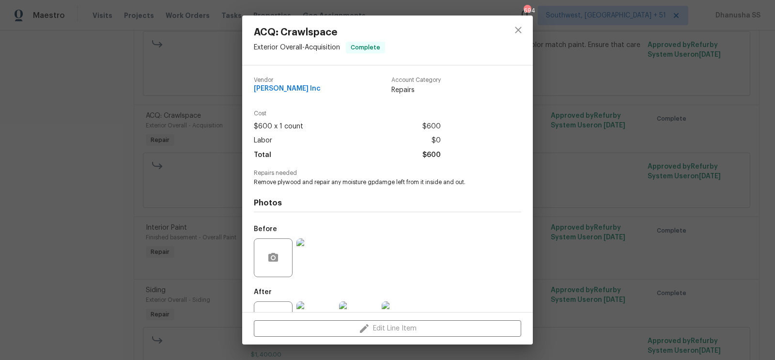
scroll to position [37, 0]
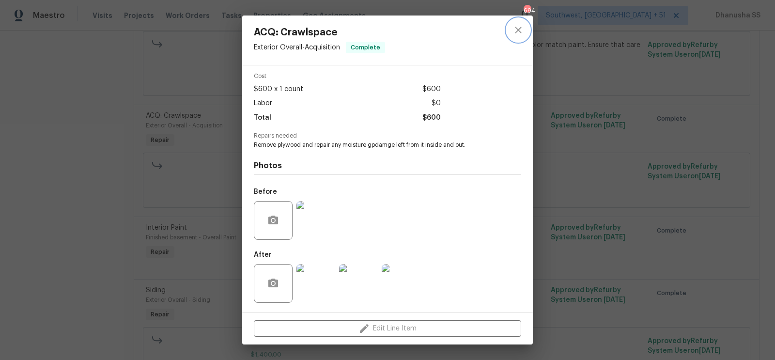
click at [517, 39] on button "close" at bounding box center [518, 29] width 23 height 23
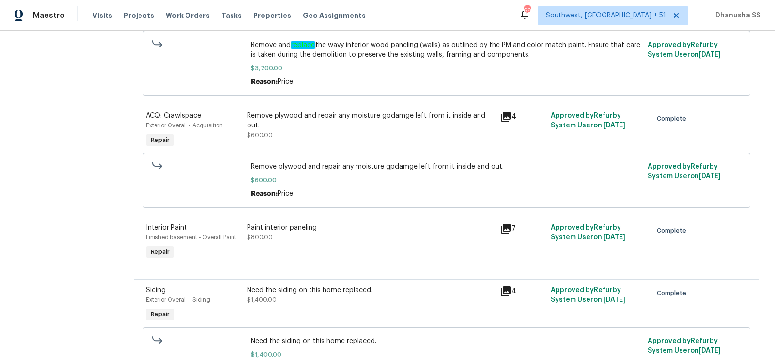
scroll to position [24, 0]
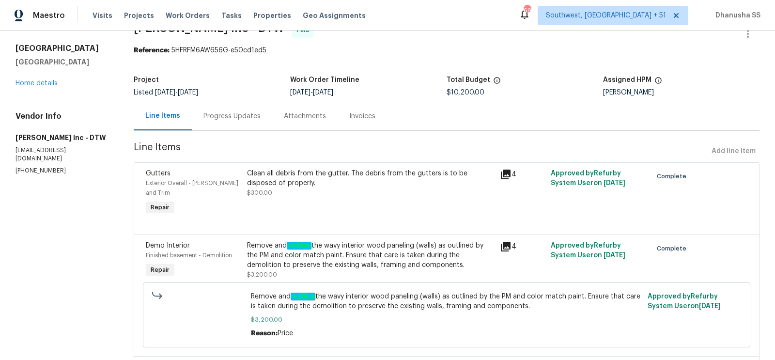
click at [231, 129] on div "Progress Updates" at bounding box center [232, 116] width 80 height 29
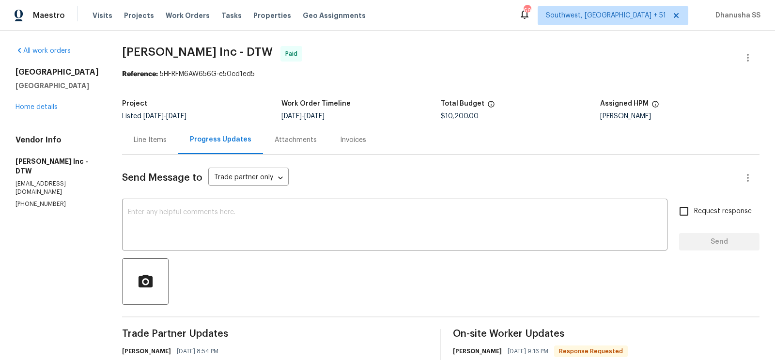
click at [134, 136] on div "Line Items" at bounding box center [150, 140] width 33 height 10
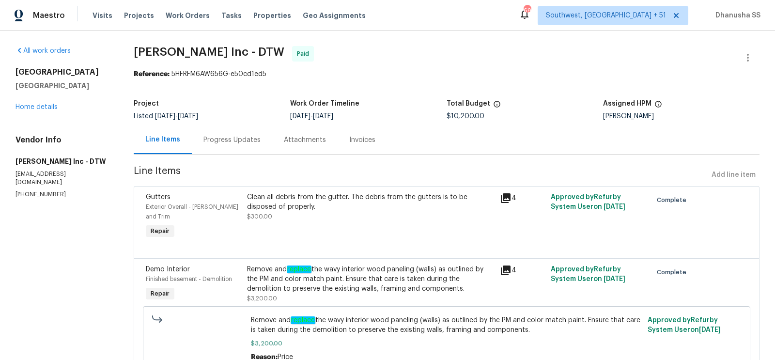
click at [237, 132] on div "Progress Updates" at bounding box center [232, 139] width 80 height 29
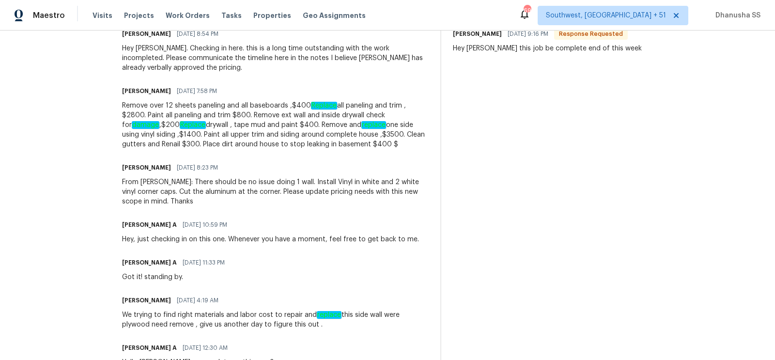
scroll to position [317, 0]
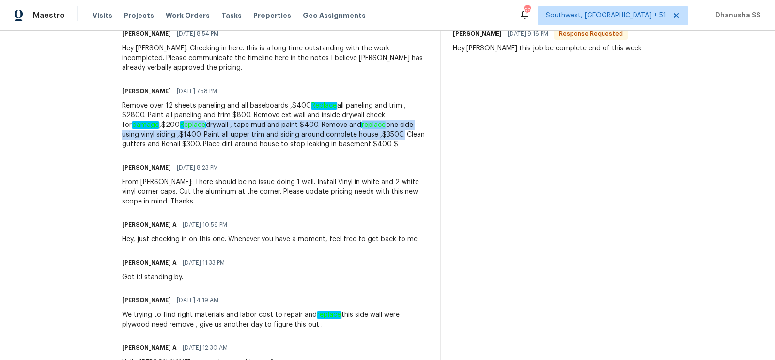
drag, startPoint x: 116, startPoint y: 127, endPoint x: 330, endPoint y: 139, distance: 213.9
click at [332, 139] on div "Remove over 12 sheets paneling and all baseboards ,$400 Replace all paneling an…" at bounding box center [275, 125] width 307 height 48
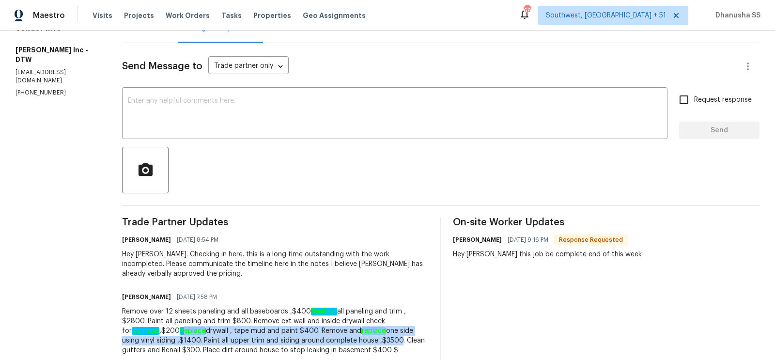
scroll to position [0, 0]
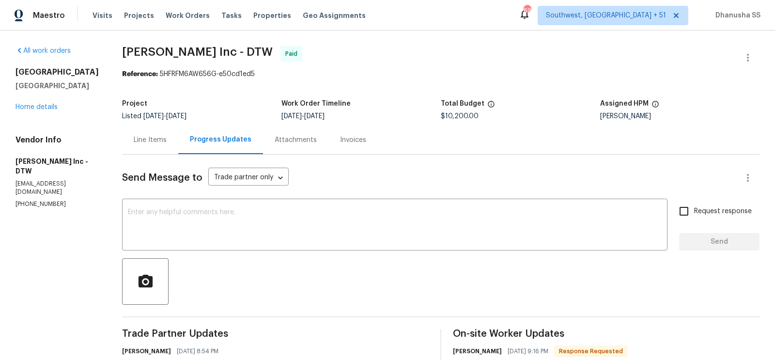
click at [161, 146] on div "Line Items" at bounding box center [150, 139] width 56 height 29
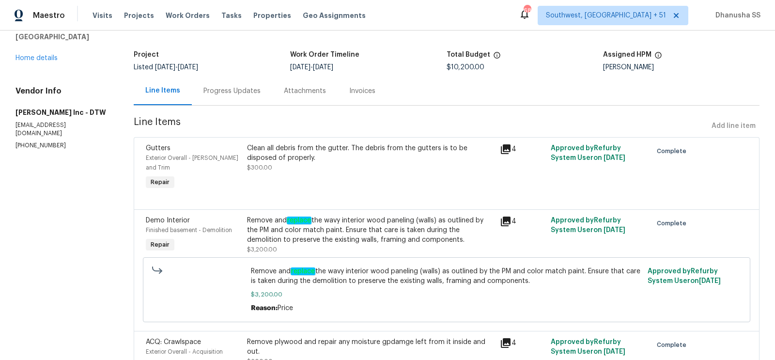
scroll to position [48, 0]
click at [224, 88] on div "Progress Updates" at bounding box center [231, 92] width 57 height 10
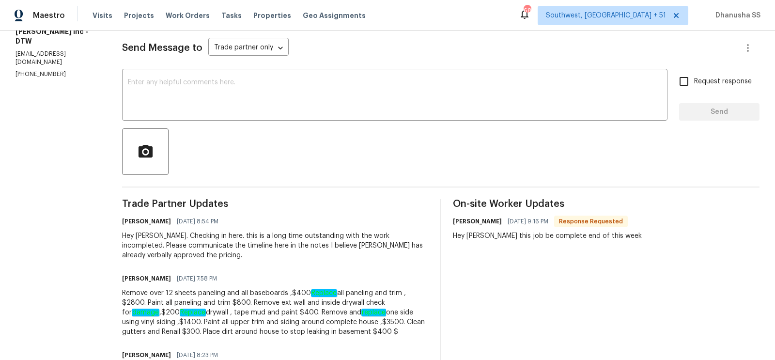
scroll to position [9, 0]
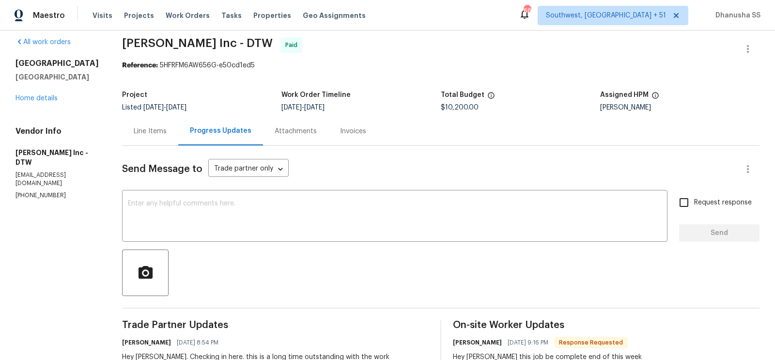
click at [134, 132] on div "Line Items" at bounding box center [150, 131] width 33 height 10
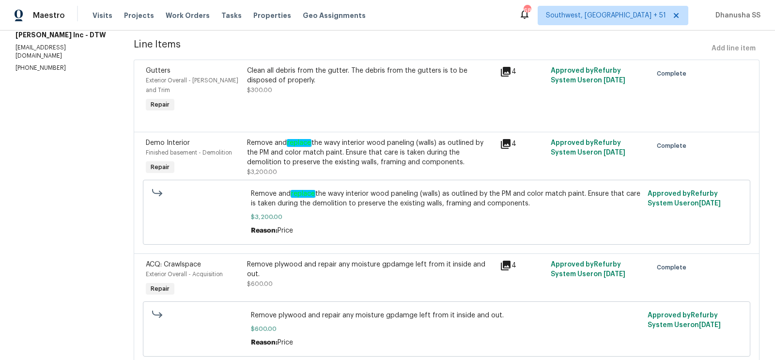
scroll to position [127, 0]
click at [278, 270] on div "Remove plywood and repair any moisture gpdamge left from it inside and out. $60…" at bounding box center [371, 273] width 248 height 29
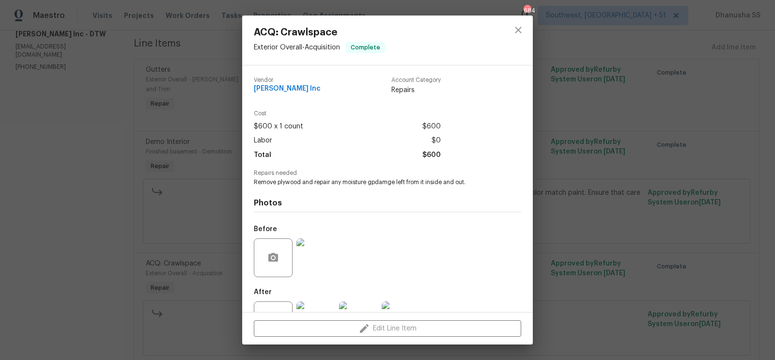
scroll to position [37, 0]
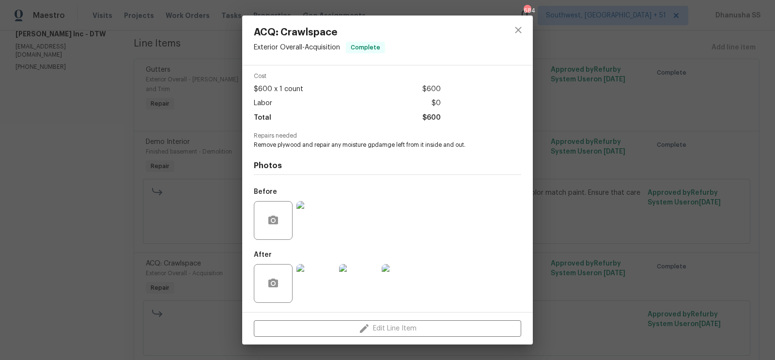
click at [307, 279] on img at bounding box center [315, 283] width 39 height 39
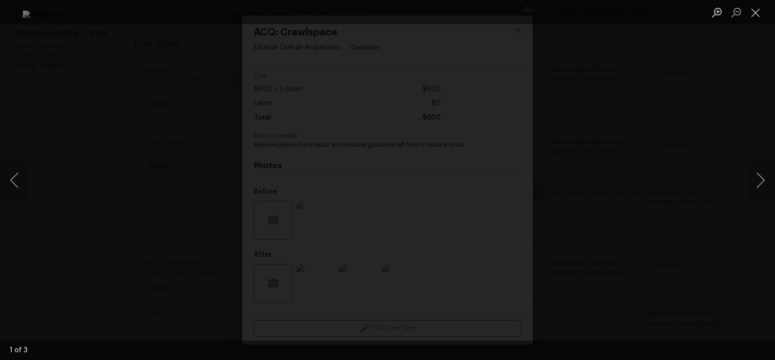
click at [675, 232] on div "Lightbox" at bounding box center [387, 180] width 775 height 360
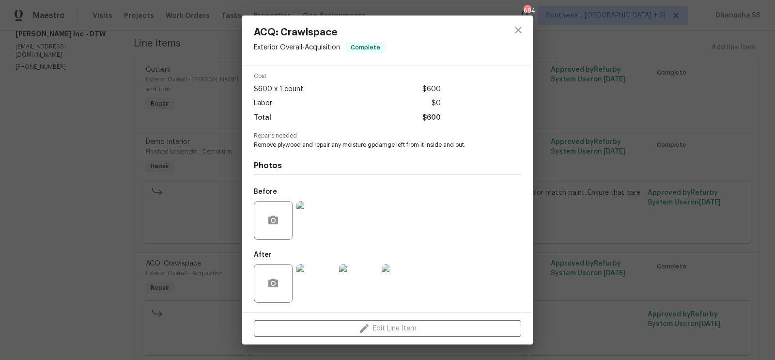
click at [310, 233] on img at bounding box center [315, 220] width 39 height 39
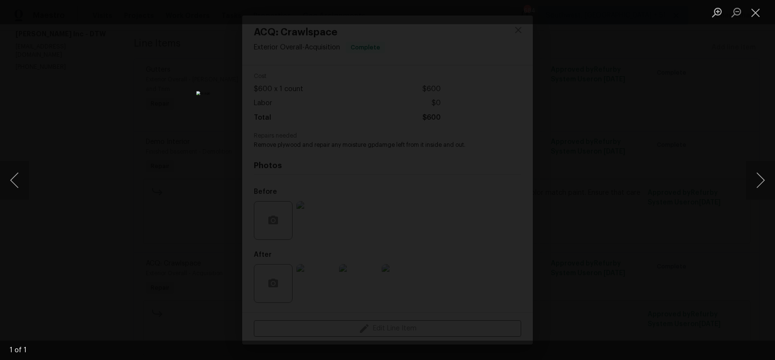
click at [621, 100] on div "Lightbox" at bounding box center [387, 180] width 775 height 360
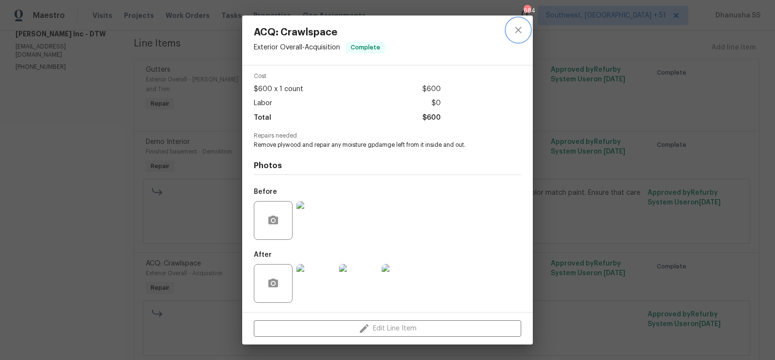
click at [512, 37] on button "close" at bounding box center [518, 29] width 23 height 23
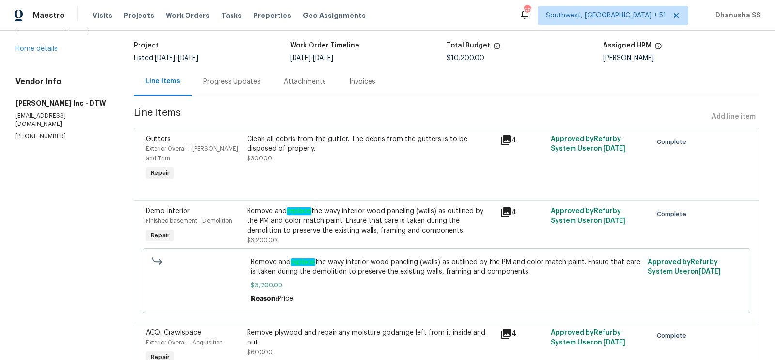
scroll to position [0, 0]
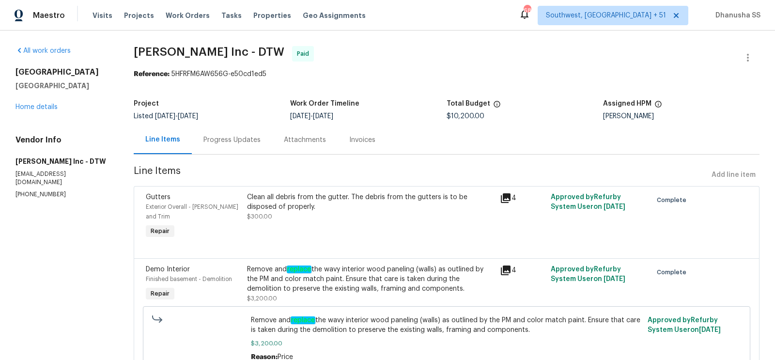
click at [217, 149] on div "Progress Updates" at bounding box center [232, 139] width 80 height 29
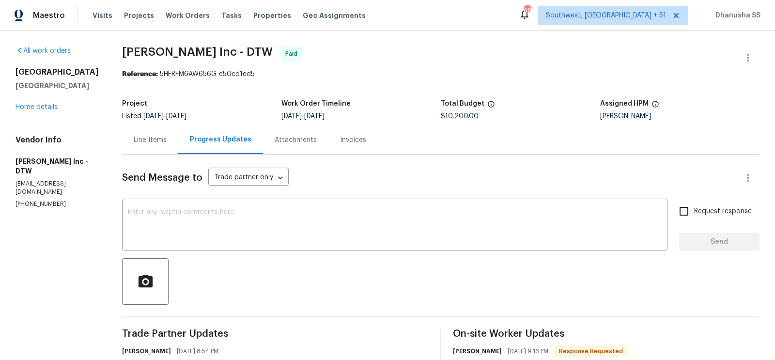
click at [141, 143] on div "Line Items" at bounding box center [150, 140] width 33 height 10
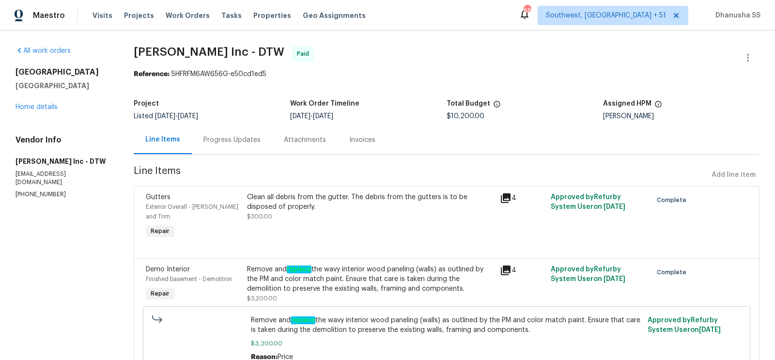
click at [245, 140] on div "Progress Updates" at bounding box center [231, 140] width 57 height 10
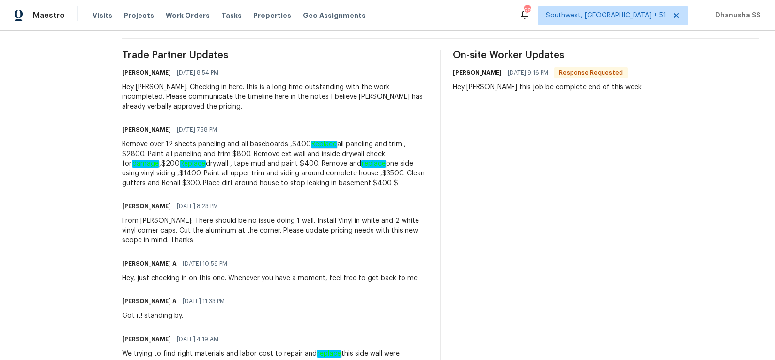
scroll to position [247, 0]
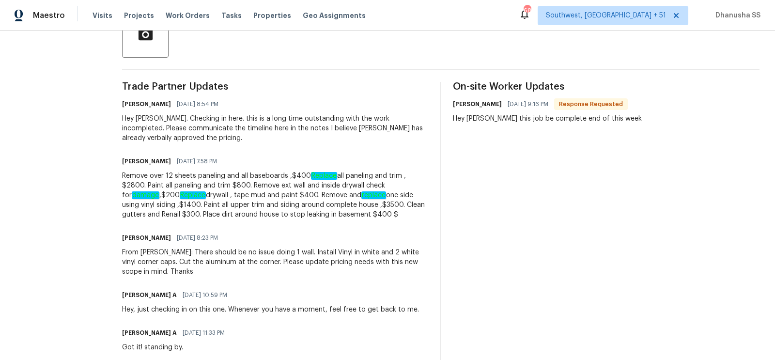
drag, startPoint x: 158, startPoint y: 161, endPoint x: 96, endPoint y: 161, distance: 62.5
click at [96, 161] on div "All work orders 53044 Ruann Dr Shelby Township, MI 48316 Home details Vendor In…" at bounding box center [387, 232] width 775 height 899
click at [197, 212] on div "Remove over 12 sheets paneling and all baseboards ,$400 Replace all paneling an…" at bounding box center [275, 195] width 307 height 48
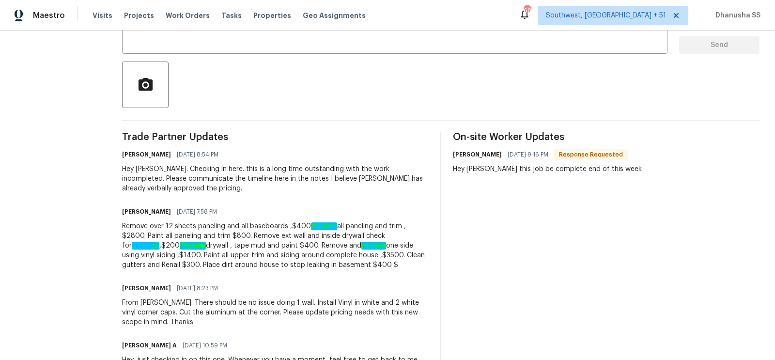
scroll to position [0, 0]
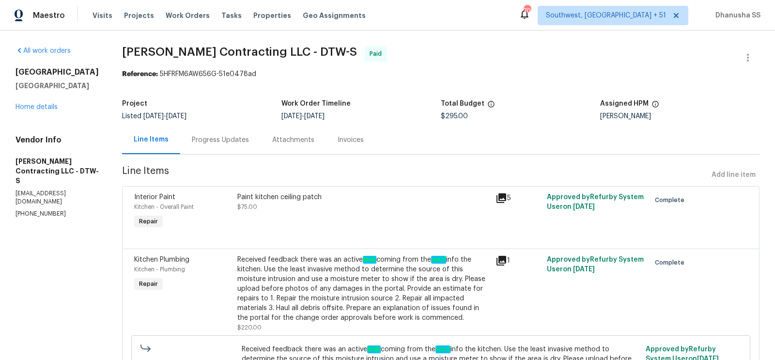
click at [239, 140] on div "Progress Updates" at bounding box center [220, 140] width 57 height 10
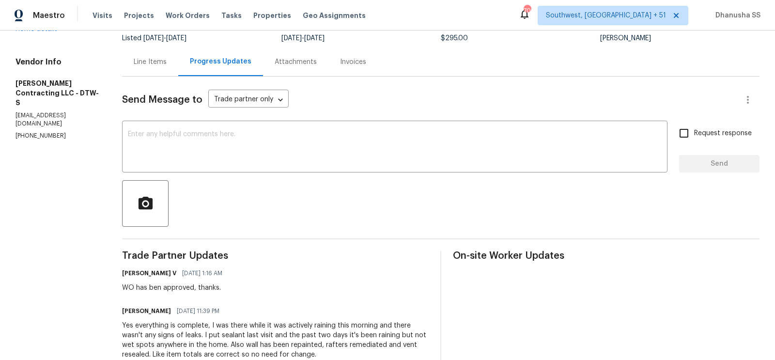
scroll to position [51, 0]
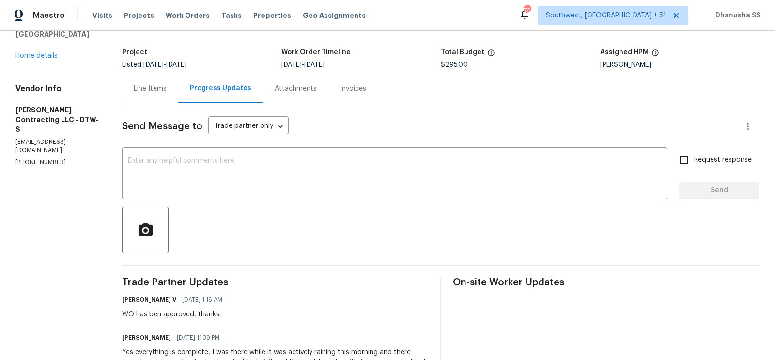
click at [153, 92] on div "Line Items" at bounding box center [150, 89] width 33 height 10
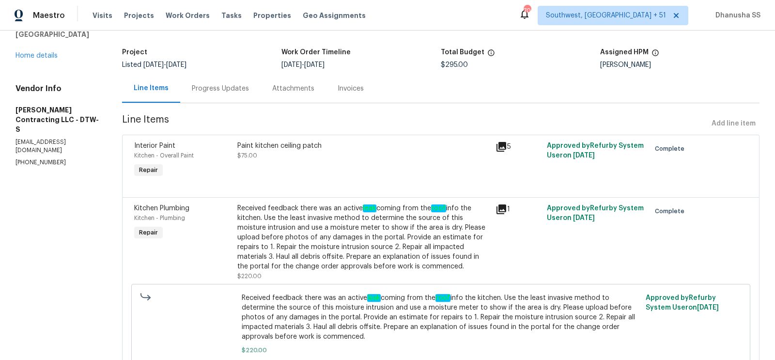
click at [341, 220] on div "Received feedback there was an active leak coming from the roof info the kitche…" at bounding box center [363, 237] width 252 height 68
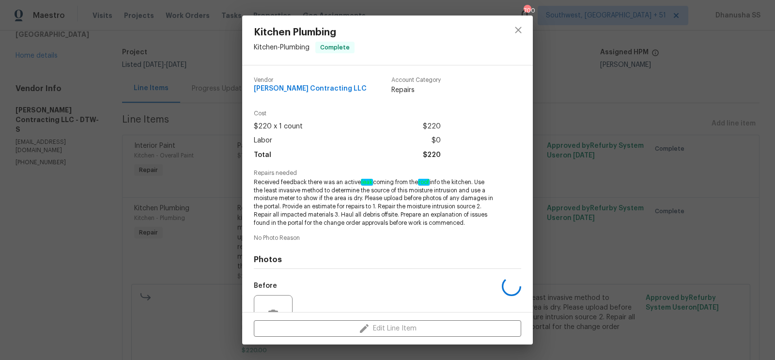
scroll to position [94, 0]
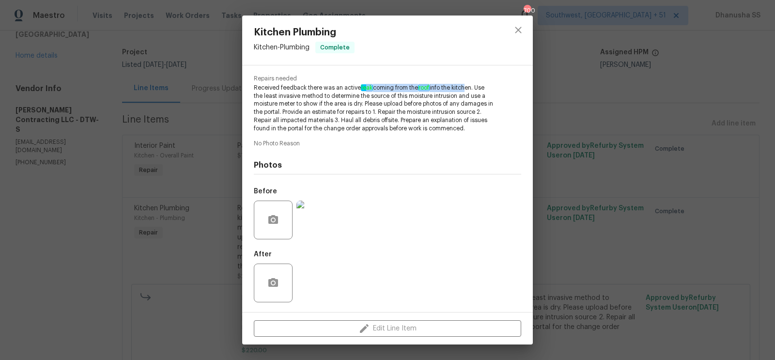
drag, startPoint x: 367, startPoint y: 90, endPoint x: 465, endPoint y: 86, distance: 98.9
click at [465, 86] on span "Received feedback there was an active leak coming from the roof info the kitche…" at bounding box center [374, 108] width 241 height 49
click at [608, 148] on div "Kitchen Plumbing Kitchen - Plumbing Complete Vendor [PERSON_NAME] Contracting L…" at bounding box center [387, 180] width 775 height 360
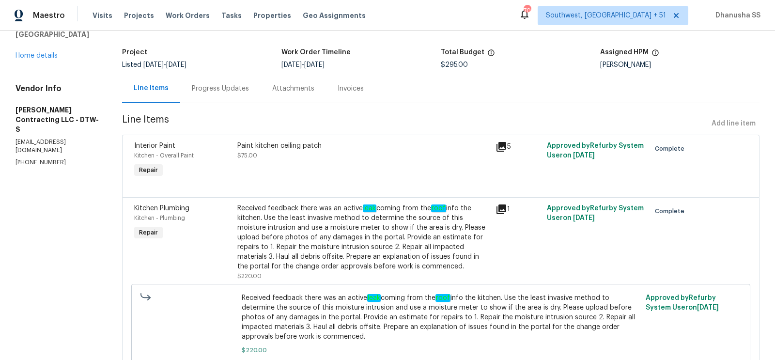
click at [233, 102] on div "Progress Updates" at bounding box center [220, 88] width 80 height 29
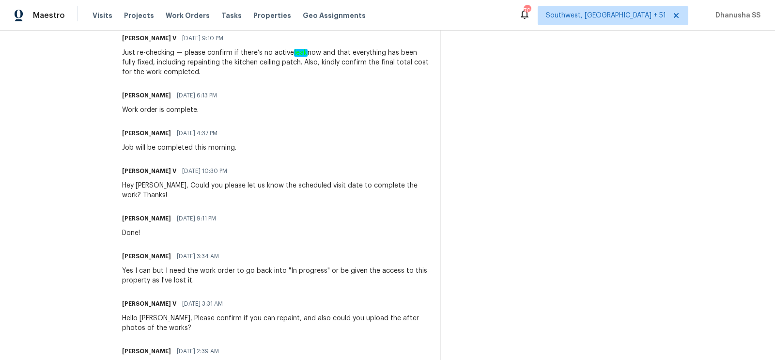
scroll to position [627, 0]
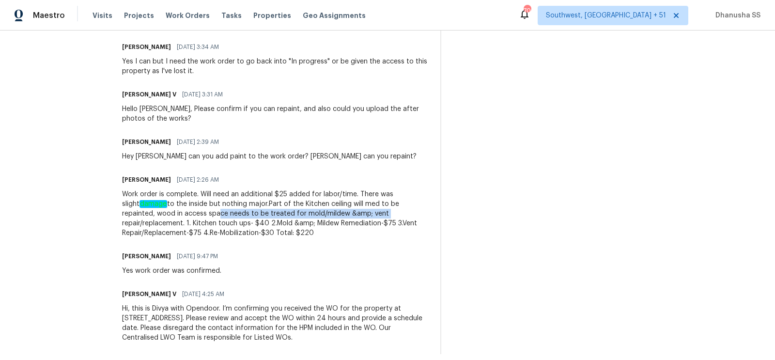
drag, startPoint x: 187, startPoint y: 201, endPoint x: 355, endPoint y: 202, distance: 167.1
click at [355, 202] on div "Work order is complete. Will need an additional $25 added for labor/time. There…" at bounding box center [275, 213] width 307 height 48
click at [146, 211] on div "Work order is complete. Will need an additional $25 added for labor/time. There…" at bounding box center [275, 213] width 307 height 48
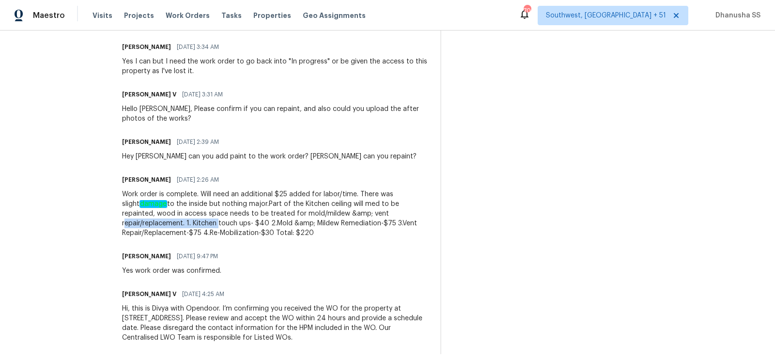
drag, startPoint x: 146, startPoint y: 211, endPoint x: 366, endPoint y: 204, distance: 220.0
click at [366, 204] on div "Work order is complete. Will need an additional $25 added for labor/time. There…" at bounding box center [275, 213] width 307 height 48
click at [356, 219] on div "Work order is complete. Will need an additional $25 added for labor/time. There…" at bounding box center [275, 213] width 307 height 48
drag, startPoint x: 340, startPoint y: 211, endPoint x: 406, endPoint y: 220, distance: 67.0
click at [406, 220] on div "Work order is complete. Will need an additional $25 added for labor/time. There…" at bounding box center [275, 213] width 307 height 48
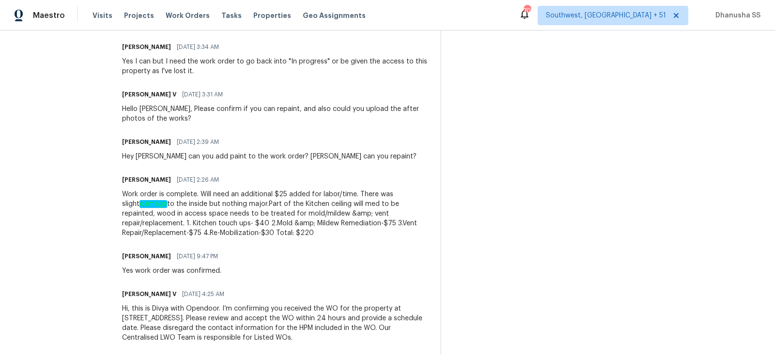
click at [404, 234] on div "Trade Partner Updates [PERSON_NAME] V [DATE] 1:16 AM WO has ben approved, thank…" at bounding box center [275, 28] width 307 height 652
drag, startPoint x: 374, startPoint y: 190, endPoint x: 416, endPoint y: 197, distance: 41.7
click at [417, 197] on div "Work order is complete. Will need an additional $25 added for labor/time. There…" at bounding box center [275, 213] width 307 height 48
click at [388, 249] on div "[PERSON_NAME] [DATE] 9:47 PM Yes work order was confirmed." at bounding box center [275, 262] width 307 height 26
drag, startPoint x: 339, startPoint y: 204, endPoint x: 417, endPoint y: 204, distance: 78.0
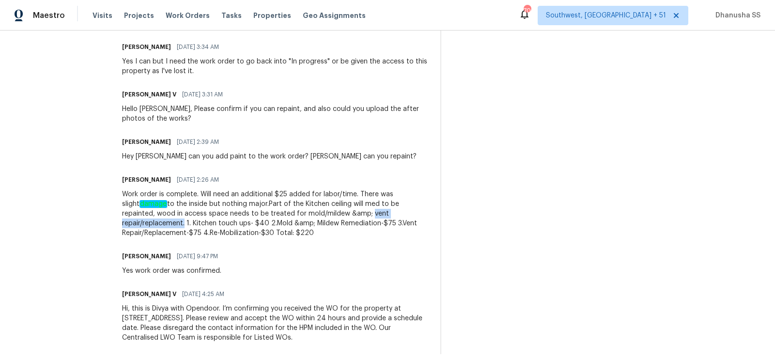
click at [417, 204] on div "Work order is complete. Will need an additional $25 added for labor/time. There…" at bounding box center [275, 213] width 307 height 48
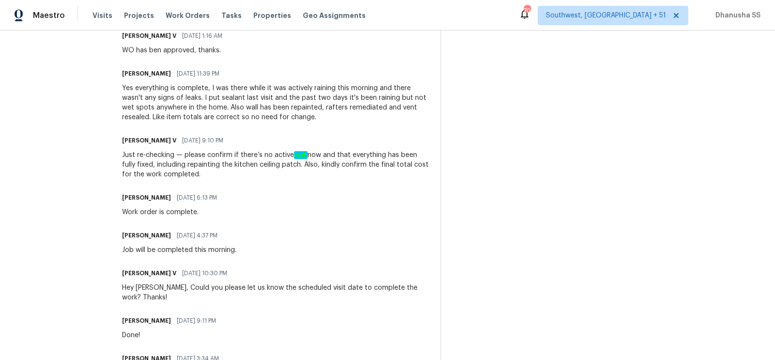
scroll to position [0, 0]
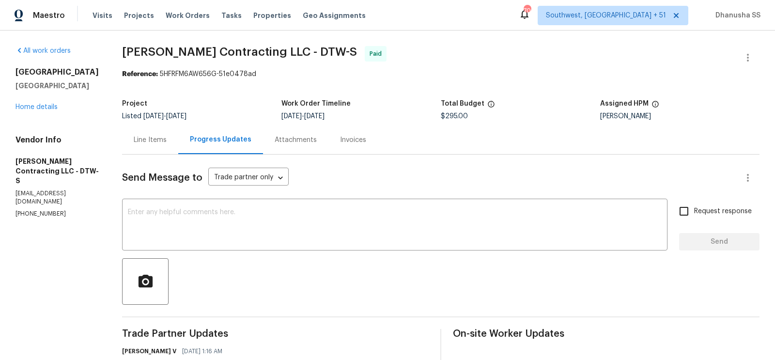
click at [160, 146] on div "Line Items" at bounding box center [150, 139] width 56 height 29
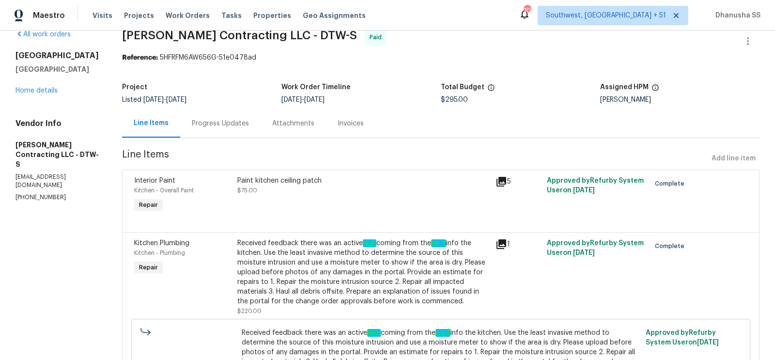
scroll to position [29, 0]
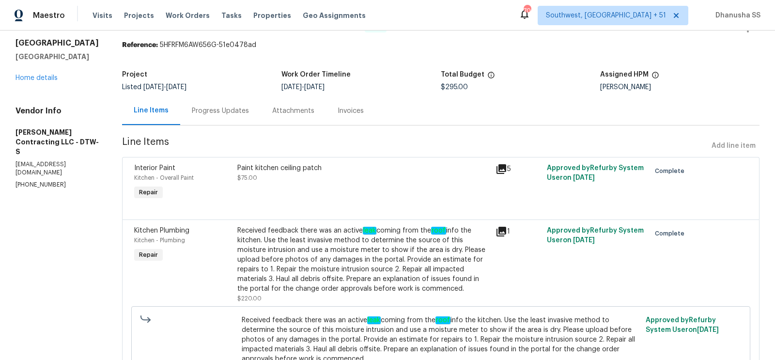
click at [317, 251] on div "Received feedback there was an active leak coming from the roof info the kitche…" at bounding box center [363, 260] width 252 height 68
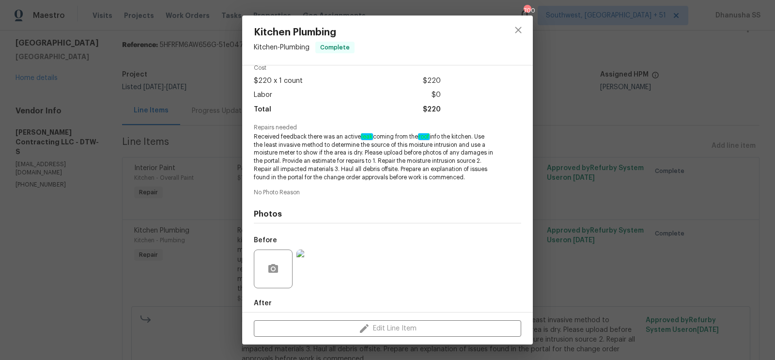
scroll to position [56, 0]
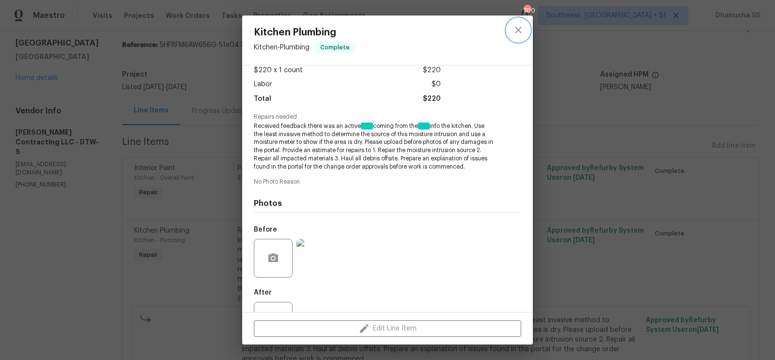
click at [511, 35] on button "close" at bounding box center [518, 29] width 23 height 23
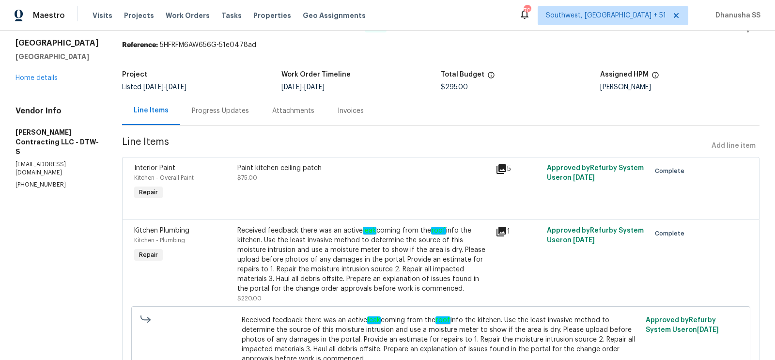
click at [238, 109] on div "Progress Updates" at bounding box center [220, 111] width 57 height 10
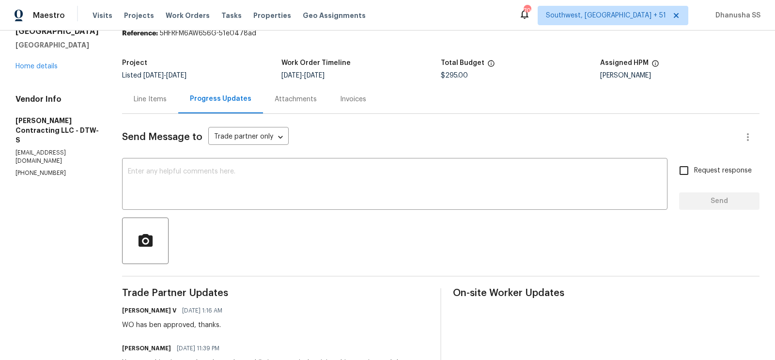
scroll to position [39, 0]
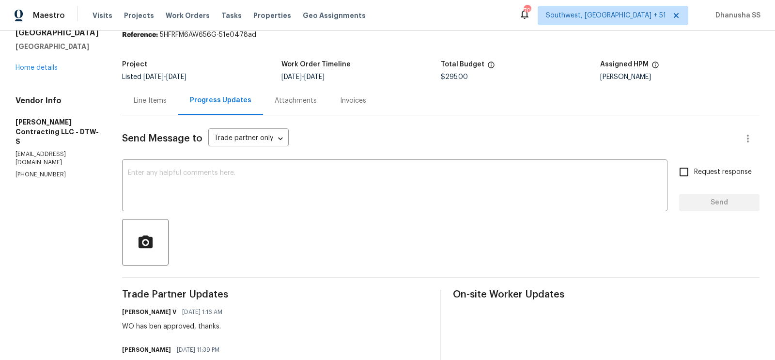
click at [156, 109] on div "Line Items" at bounding box center [150, 100] width 56 height 29
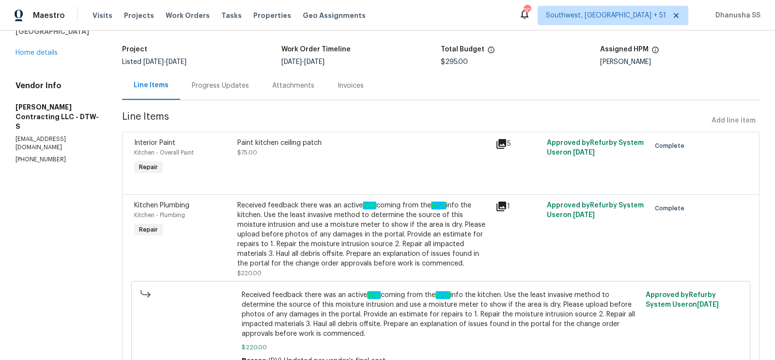
scroll to position [58, 0]
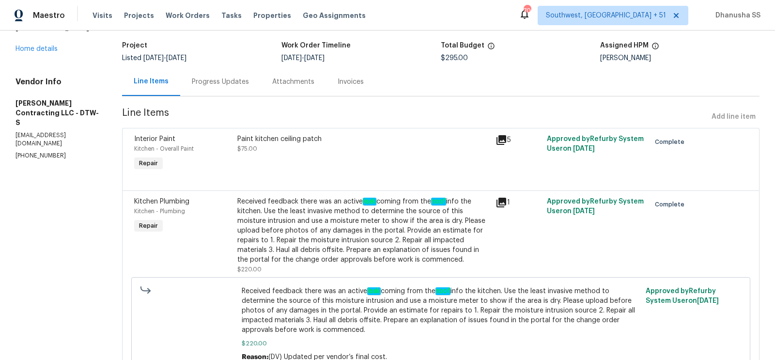
click at [210, 91] on div "Progress Updates" at bounding box center [220, 81] width 80 height 29
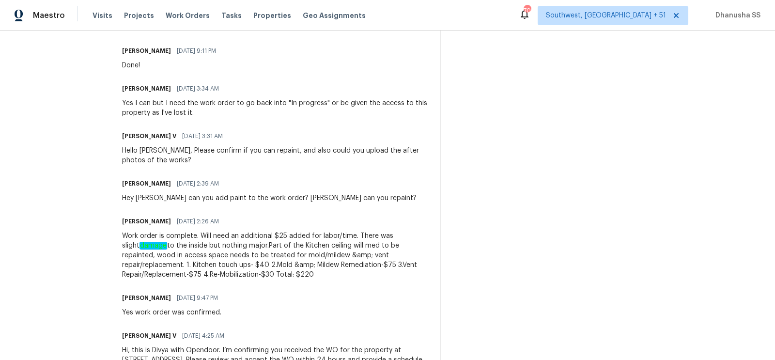
scroll to position [627, 0]
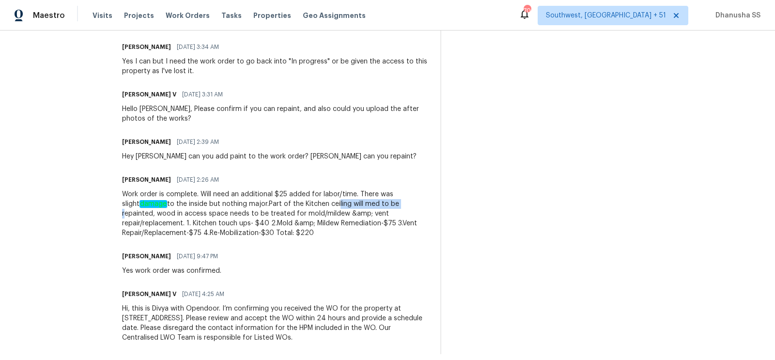
drag, startPoint x: 324, startPoint y: 194, endPoint x: 388, endPoint y: 195, distance: 64.4
click at [388, 195] on div "Work order is complete. Will need an additional $25 added for labor/time. There…" at bounding box center [275, 213] width 307 height 48
